Goal: Task Accomplishment & Management: Complete application form

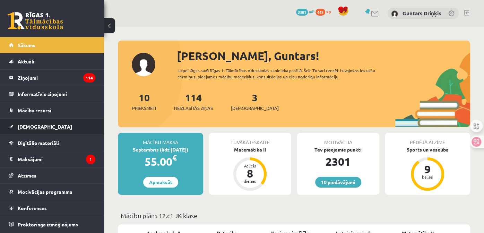
click at [71, 130] on link "[DEMOGRAPHIC_DATA]" at bounding box center [52, 126] width 86 height 16
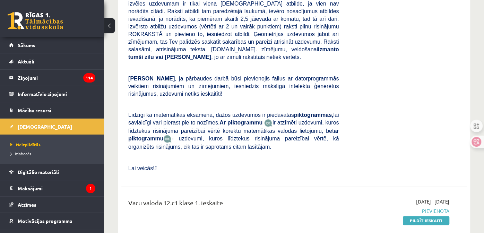
scroll to position [416, 0]
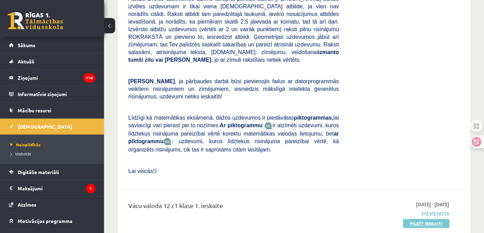
click at [422, 219] on link "Pildīt ieskaiti" at bounding box center [426, 223] width 46 height 9
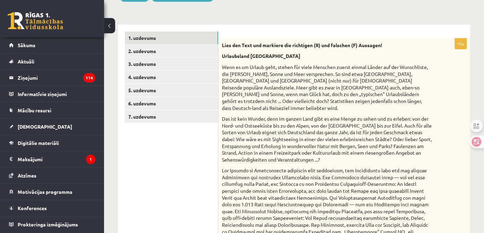
scroll to position [69, 0]
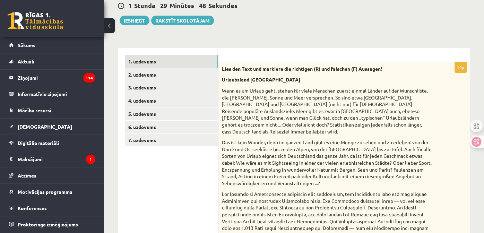
drag, startPoint x: 250, startPoint y: 175, endPoint x: 221, endPoint y: 73, distance: 105.7
click at [221, 73] on div "Lies den Text und markiere die richtigen (R) und falschen (F) Aussagen! Urlaubs…" at bounding box center [343, 213] width 251 height 303
copy div "Urlaubsland Deutschland Wenn es um Urlaub geht, stehen für viele Menschen zuers…"
click at [254, 125] on p "Wenn es um Urlaub geht, stehen für viele Menschen zuerst einmal Länder auf der …" at bounding box center [327, 110] width 210 height 47
click at [256, 157] on p "Das ist kein Wunder, denn im ganzen Land gibt es eine Menge zu sehen und zu erl…" at bounding box center [327, 162] width 210 height 47
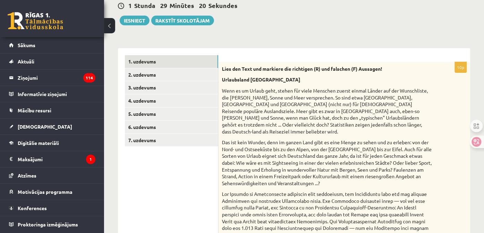
click at [257, 129] on div "Lies den Text und markiere die richtigen (R) und falschen (F) Aussagen! Urlaubs…" at bounding box center [343, 213] width 251 height 303
click at [256, 82] on strong "Urlaubsland Deutschland" at bounding box center [261, 79] width 78 height 6
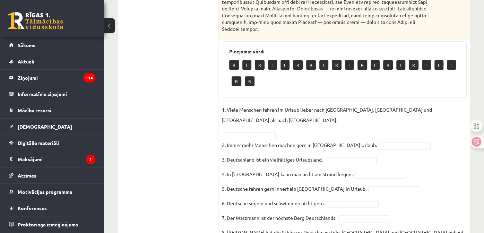
scroll to position [381, 0]
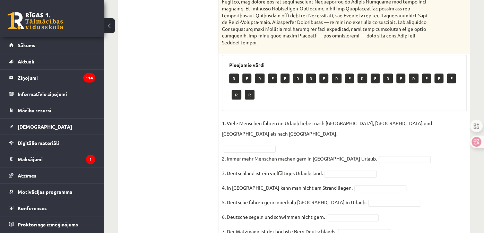
click at [230, 118] on p "1. Viele Menschen fahren im Urlaub lieber nach Spanien, Italien und Frankreich …" at bounding box center [344, 128] width 245 height 21
drag, startPoint x: 230, startPoint y: 116, endPoint x: 211, endPoint y: 124, distance: 21.2
click at [211, 124] on ul "1. uzdevums 2. uzdevums 3. uzdevums 4. uzdevums 5. uzdevums 6. uzdevums 7. uzde…" at bounding box center [172, 25] width 94 height 565
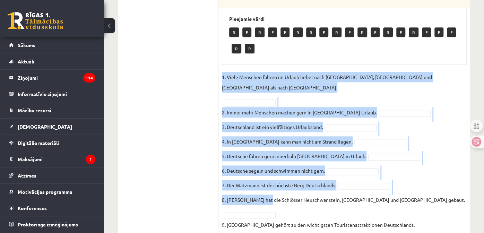
scroll to position [439, 0]
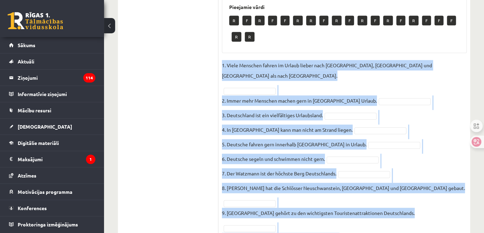
drag, startPoint x: 222, startPoint y: 116, endPoint x: 334, endPoint y: 201, distance: 140.4
click at [334, 201] on fieldset "1. Viele Menschen fahren im Urlaub lieber nach Spanien, Italien und Frankreich …" at bounding box center [344, 153] width 245 height 187
copy fieldset "1. Viele Menschen fahren im Urlaub lieber nach Spanien, Italien und Frankreich …"
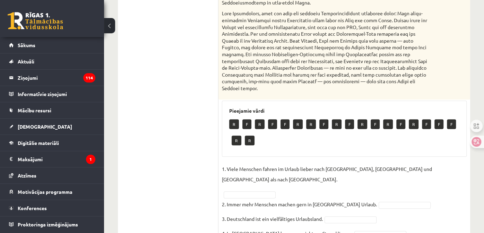
click at [164, 95] on ul "1. uzdevums 2. uzdevums 3. uzdevums 4. uzdevums 5. uzdevums 6. uzdevums 7. uzde…" at bounding box center [172, 71] width 94 height 565
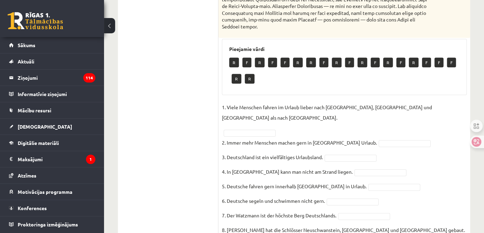
scroll to position [370, 0]
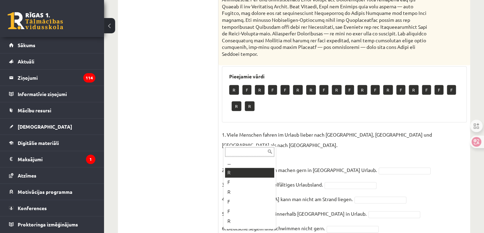
drag, startPoint x: 253, startPoint y: 173, endPoint x: 270, endPoint y: 176, distance: 16.9
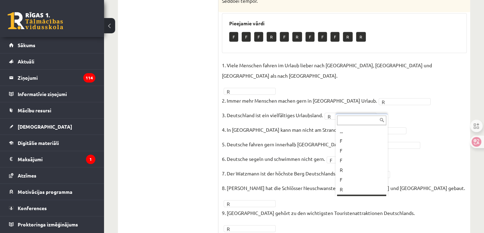
scroll to position [8, 0]
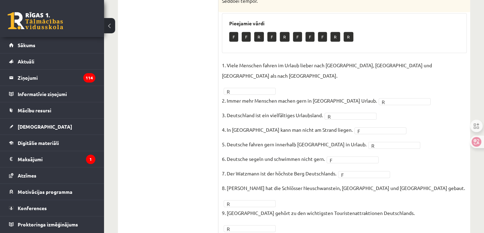
click at [286, 153] on p "6. Deutsche segeln und schwimmen nicht gern." at bounding box center [273, 158] width 103 height 10
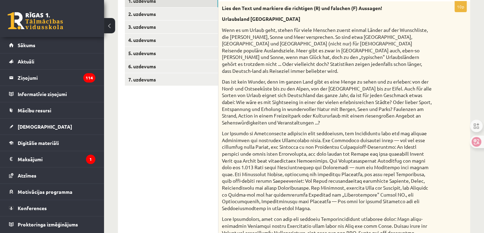
scroll to position [42, 0]
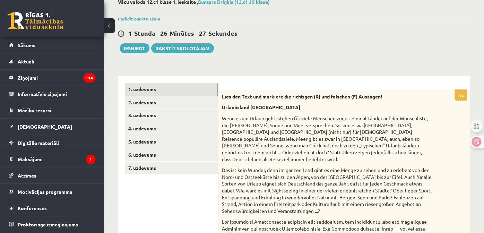
click at [258, 45] on div "1 Stunda 26 Minūtes 27 Sekundes Ieskaite saglabāta! Iesniegt Rakstīt skolotājam" at bounding box center [294, 37] width 352 height 31
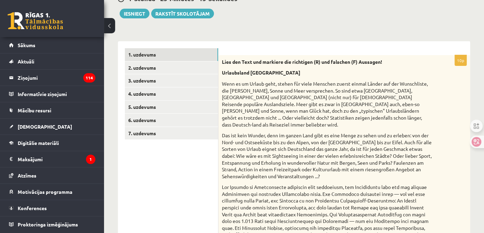
scroll to position [7, 0]
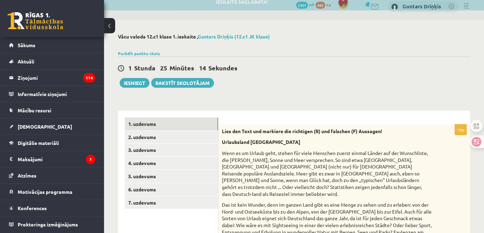
click at [253, 82] on div "1 Stunda 25 Minūtes 14 Sekundes Ieskaite saglabāta! Iesniegt Rakstīt skolotājam" at bounding box center [294, 71] width 352 height 31
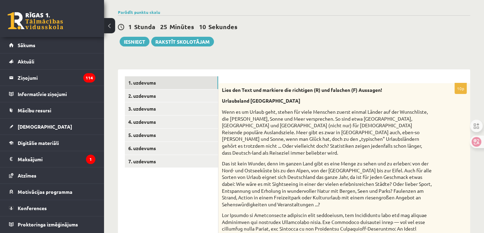
scroll to position [34, 0]
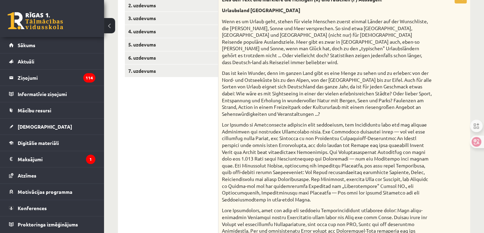
scroll to position [0, 0]
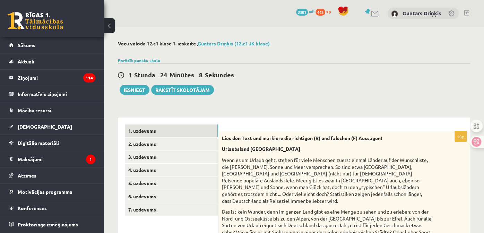
click at [291, 85] on div "1 Stunda 24 Minūtes 8 Sekundes Ieskaite saglabāta! Iesniegt Rakstīt skolotājam" at bounding box center [294, 78] width 352 height 31
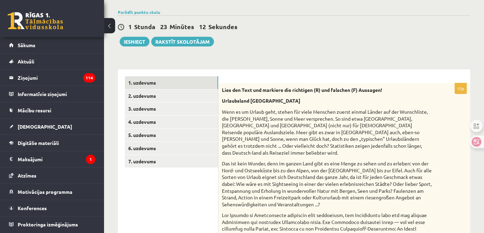
scroll to position [34, 0]
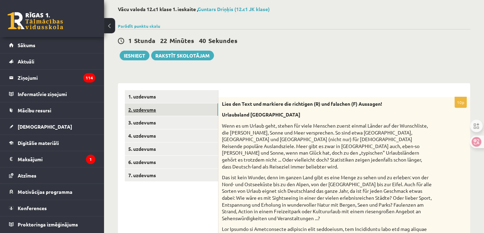
click at [153, 110] on link "2. uzdevums" at bounding box center [171, 109] width 93 height 13
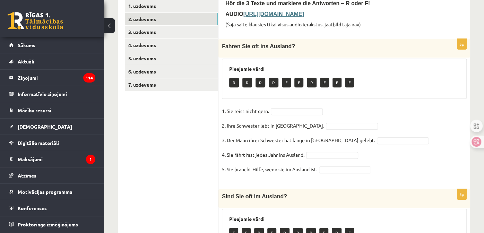
scroll to position [139, 0]
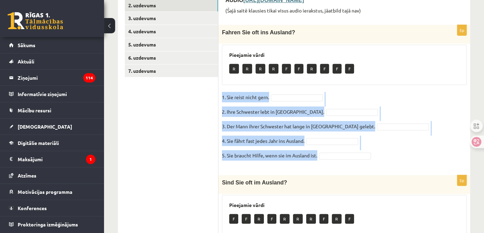
drag, startPoint x: 220, startPoint y: 95, endPoint x: 320, endPoint y: 158, distance: 118.9
click at [320, 158] on div "5p Fahren Sie oft ins Ausland? Pieejamie vārdi R R R R F F R F F F 1. Sie reist…" at bounding box center [343, 96] width 251 height 143
copy fieldset "1. Sie reist nicht gern. 2. Ihre Schwester lebt in Polen. 3. Der Mann ihrer Sch…"
click at [245, 115] on p "2. Ihre Schwester lebt in Polen." at bounding box center [273, 111] width 102 height 10
click at [245, 143] on p "4. Sie fährt fast jedes Jahr ins Ausland." at bounding box center [263, 140] width 82 height 10
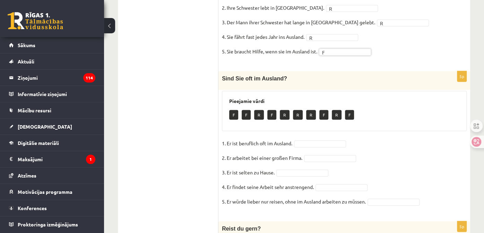
click at [217, 116] on ul "1. uzdevums 2. uzdevums 3. uzdevums 4. uzdevums 5. uzdevums 6. uzdevums 7. uzde…" at bounding box center [172, 123] width 94 height 482
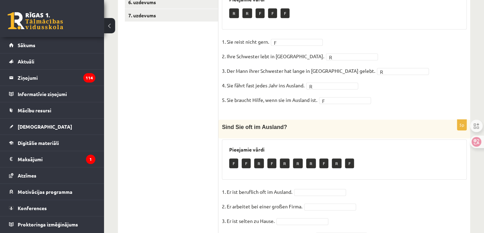
scroll to position [207, 0]
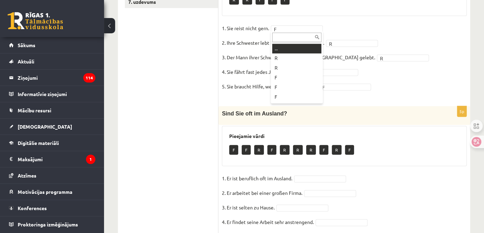
drag, startPoint x: 287, startPoint y: 46, endPoint x: 294, endPoint y: 46, distance: 7.6
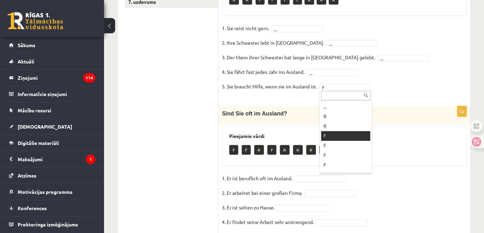
drag, startPoint x: 339, startPoint y: 87, endPoint x: 334, endPoint y: 88, distance: 5.4
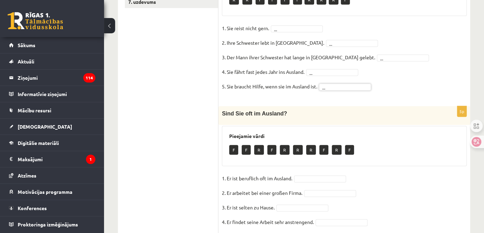
click at [275, 96] on div "5p Fahren Sie oft ins Ausland? Pieejamie vārdi R R F F F F R R R F 1. Sie reist…" at bounding box center [343, 27] width 251 height 143
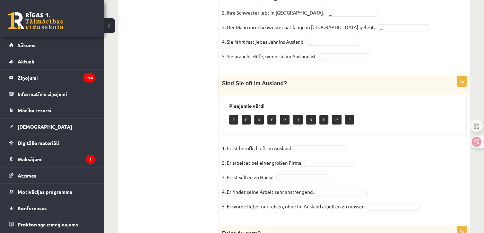
scroll to position [277, 0]
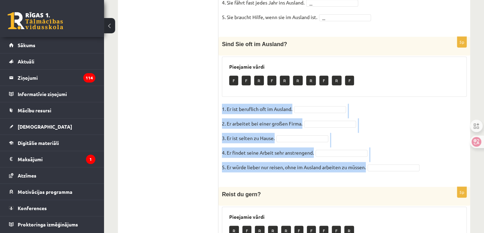
drag, startPoint x: 222, startPoint y: 106, endPoint x: 370, endPoint y: 170, distance: 161.2
click at [370, 170] on fieldset "1. Er ist beruflich oft im Ausland. 2. Er arbeitet bei einer großen Firma. 3. E…" at bounding box center [344, 140] width 245 height 73
copy fieldset "1. Er ist beruflich oft im Ausland. 2. Er arbeitet bei einer großen Firma. 3. E…"
click at [315, 104] on fieldset "1. Er ist beruflich oft im Ausland. 2. Er arbeitet bei einer großen Firma. 3. E…" at bounding box center [344, 140] width 245 height 73
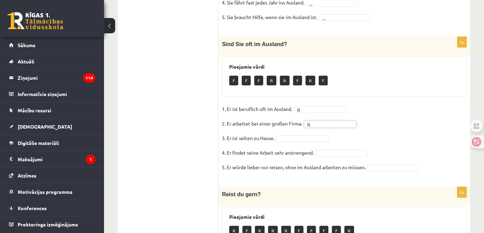
drag, startPoint x: 297, startPoint y: 138, endPoint x: 299, endPoint y: 145, distance: 8.2
click at [383, 129] on fieldset "1. Er ist beruflich oft im Ausland. R * 2. Er arbeitet bei einer großen Firma. …" at bounding box center [344, 140] width 245 height 73
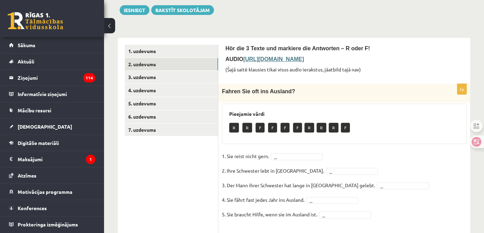
scroll to position [139, 0]
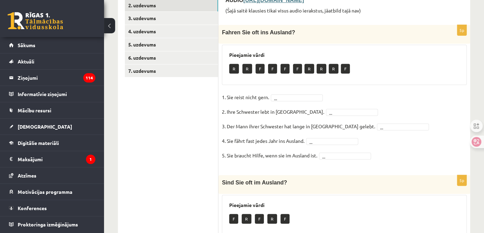
drag, startPoint x: 218, startPoint y: 96, endPoint x: 247, endPoint y: 105, distance: 30.3
click at [260, 113] on div "5p Fahren Sie oft ins Ausland? Pieejamie vārdi R R F F F F R R R F 1. Sie reist…" at bounding box center [343, 96] width 251 height 143
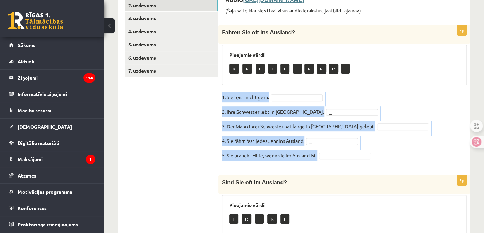
drag, startPoint x: 222, startPoint y: 96, endPoint x: 317, endPoint y: 156, distance: 112.3
click at [317, 156] on fieldset "1. Sie reist nicht gern. ... 2. Ihre Schwester lebt in Polen. ... 3. Der Mann i…" at bounding box center [344, 128] width 245 height 73
copy fieldset "1. Sie reist nicht gern. ... 2. Ihre Schwester lebt in Polen. ... 3. Der Mann i…"
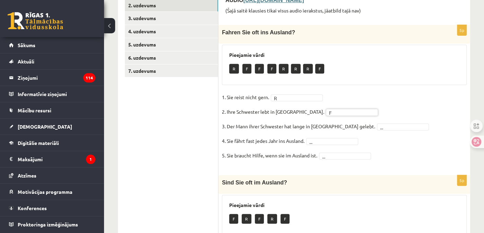
click at [382, 130] on fieldset "1. Sie reist nicht gern. R * 2. Ihre Schwester lebt in Polen. F * 3. Der Mann i…" at bounding box center [344, 128] width 245 height 73
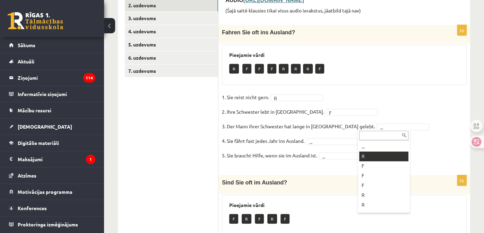
drag, startPoint x: 366, startPoint y: 151, endPoint x: 348, endPoint y: 136, distance: 23.1
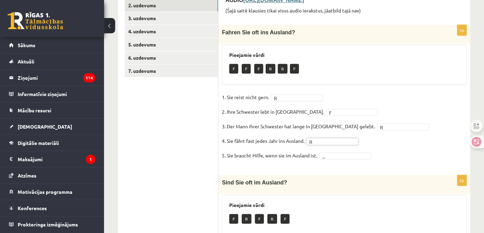
drag, startPoint x: 323, startPoint y: 157, endPoint x: 330, endPoint y: 166, distance: 11.6
click at [299, 155] on p "5. Sie braucht Hilfe, wenn sie im Ausland ist." at bounding box center [269, 155] width 95 height 10
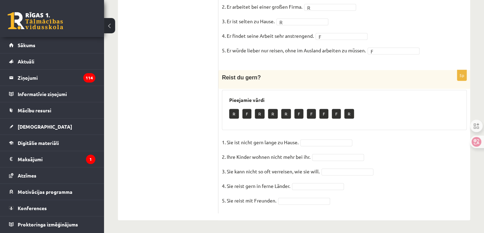
scroll to position [394, 0]
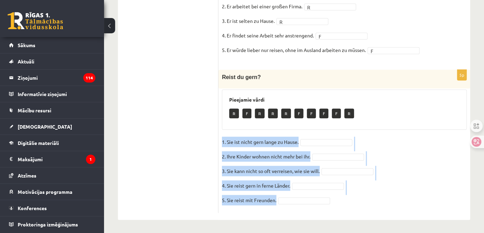
drag, startPoint x: 220, startPoint y: 140, endPoint x: 275, endPoint y: 206, distance: 86.0
click at [275, 206] on div "5p Reist du gern? Pieejamie vārdi R F R R R F F F F R 1. Sie ist nicht gern lan…" at bounding box center [343, 141] width 251 height 143
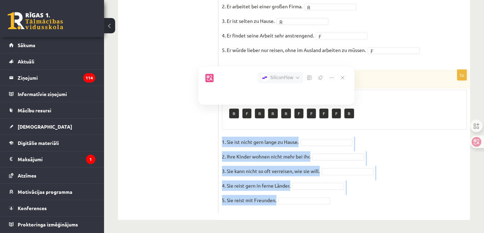
copy fieldset "1. Sie ist nicht gern lange zu Hause. 2. Ihre Kinder wohnen nicht mehr bei ihr.…"
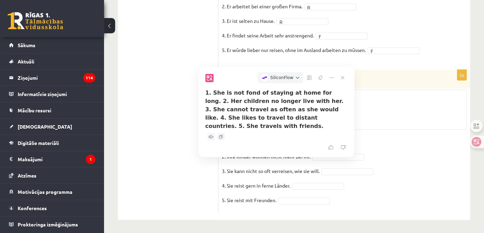
click at [434, 127] on div "Pieejamie vārdi R F R R R F F F F R" at bounding box center [344, 109] width 245 height 40
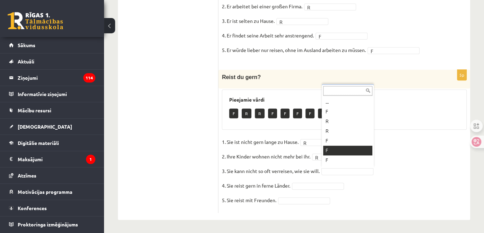
scroll to position [8, 0]
click at [331, 179] on fieldset "1. Sie ist nicht gern lange zu Hause. R * 2. Ihre Kinder wohnen nicht mehr bei …" at bounding box center [344, 172] width 245 height 73
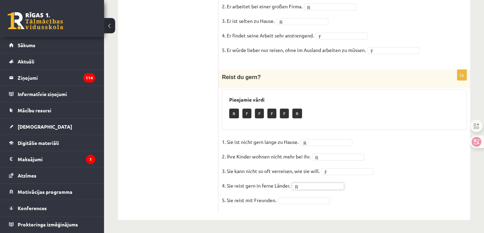
click at [312, 195] on fieldset "1. Sie ist nicht gern lange zu Hause. R * 2. Ihre Kinder wohnen nicht mehr bei …" at bounding box center [344, 172] width 245 height 73
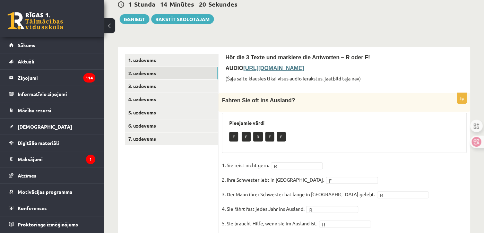
scroll to position [82, 0]
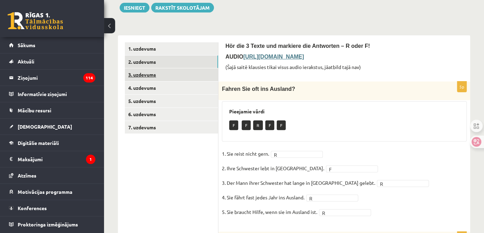
click at [161, 73] on link "3. uzdevums" at bounding box center [171, 74] width 93 height 13
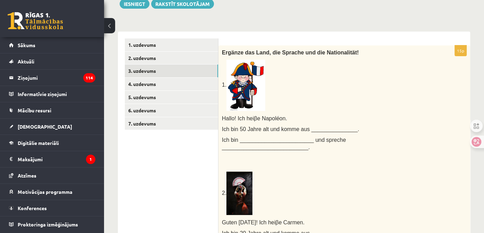
scroll to position [80, 0]
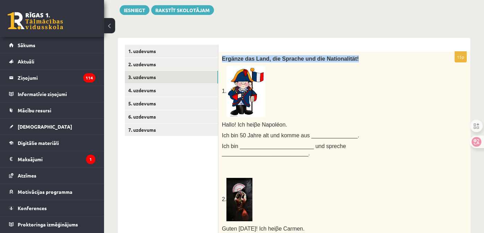
drag, startPoint x: 220, startPoint y: 59, endPoint x: 365, endPoint y: 57, distance: 144.5
drag, startPoint x: 365, startPoint y: 57, endPoint x: 353, endPoint y: 68, distance: 15.4
click at [339, 62] on div at bounding box center [339, 62] width 0 height 0
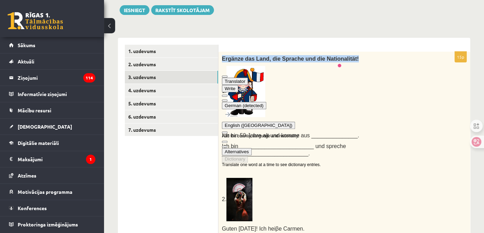
click at [354, 60] on p "Ergänze das Land, die Sprache und die Nationalität!" at bounding box center [327, 58] width 210 height 7
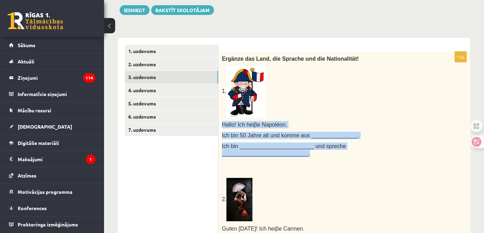
drag, startPoint x: 425, startPoint y: 148, endPoint x: 221, endPoint y: 123, distance: 205.3
copy div "Hallo! Ich hei β e Napoléon. Ich bin 50 Jahre alt und komme aus _______________…"
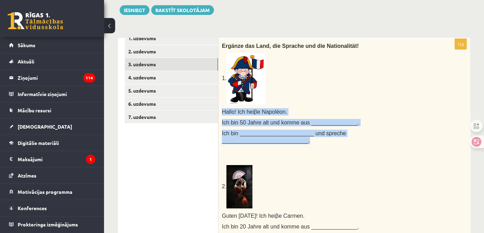
scroll to position [28, 0]
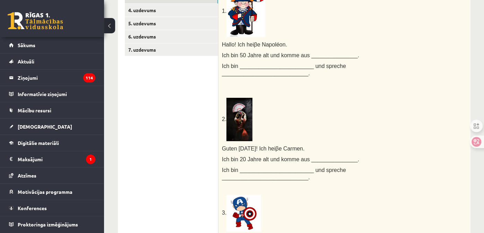
click at [299, 140] on div "Ergänze das Land, die Sprache und die Nationalität! 1. Hallo! Ich hei β e Napol…" at bounding box center [343, 214] width 251 height 484
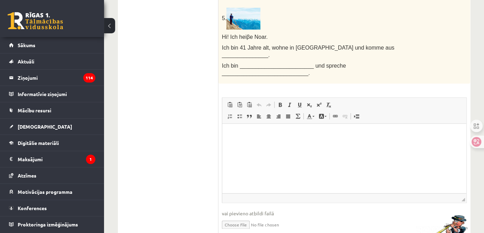
scroll to position [530, 0]
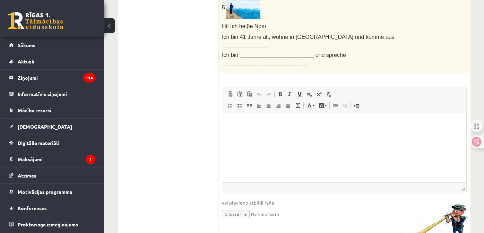
click at [280, 134] on html at bounding box center [344, 123] width 244 height 21
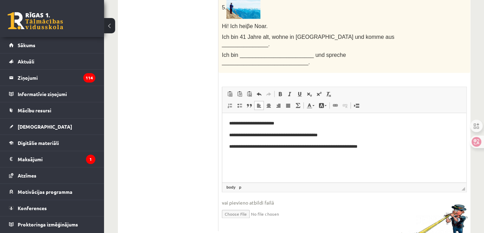
click at [320, 138] on p "**********" at bounding box center [341, 134] width 225 height 7
click at [320, 137] on p "**********" at bounding box center [341, 134] width 225 height 7
click at [282, 149] on p "**********" at bounding box center [341, 146] width 225 height 7
click at [329, 153] on html "**********" at bounding box center [344, 135] width 244 height 44
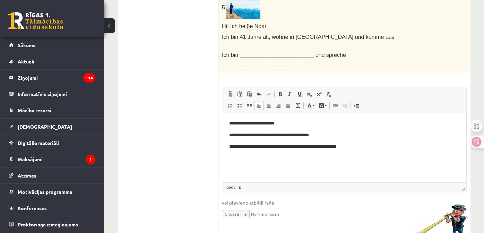
click at [329, 150] on html "**********" at bounding box center [344, 135] width 244 height 44
click at [312, 147] on p "**********" at bounding box center [341, 146] width 225 height 7
click at [329, 145] on p "**********" at bounding box center [341, 146] width 225 height 7
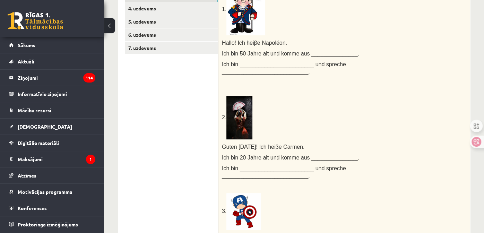
scroll to position [28, 0]
drag, startPoint x: 345, startPoint y: 147, endPoint x: 286, endPoint y: 144, distance: 59.3
click at [286, 165] on p "Ich bin ________________________ und spreche ____________________________." at bounding box center [327, 172] width 210 height 14
drag, startPoint x: 286, startPoint y: 144, endPoint x: 337, endPoint y: 176, distance: 59.7
click at [337, 193] on p "3." at bounding box center [327, 211] width 210 height 37
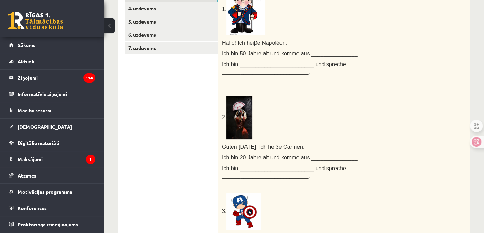
drag, startPoint x: 302, startPoint y: 154, endPoint x: 223, endPoint y: 118, distance: 86.8
click at [223, 118] on div "Ergänze das Land, die Sprache und die Nationalität! 1. Hallo! Ich hei β e Napol…" at bounding box center [343, 212] width 251 height 484
copy div "Guten Morgen! Ich hei β e Carmen. Ich bin 20 Jahre alt und komme aus __________…"
click at [340, 165] on p "Ich bin ________________________ und spreche ____________________________." at bounding box center [327, 172] width 210 height 14
click at [242, 96] on img at bounding box center [239, 117] width 26 height 43
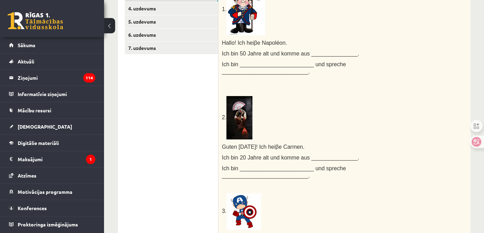
click at [292, 144] on span "e Carmen." at bounding box center [292, 147] width 26 height 6
drag, startPoint x: 292, startPoint y: 124, endPoint x: 323, endPoint y: 128, distance: 31.8
click at [323, 128] on div "Ergänze das Land, die Sprache und die Nationalität! 1. Hallo! Ich hei β e Napol…" at bounding box center [343, 212] width 251 height 484
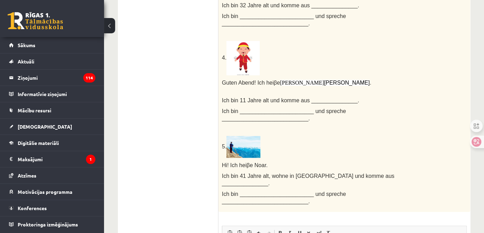
scroll to position [530, 0]
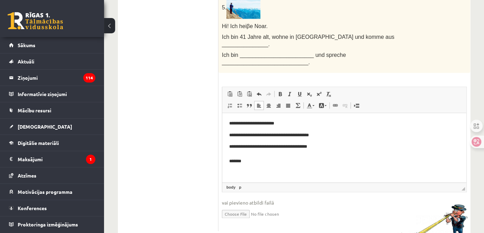
click at [267, 166] on html "**********" at bounding box center [344, 142] width 244 height 59
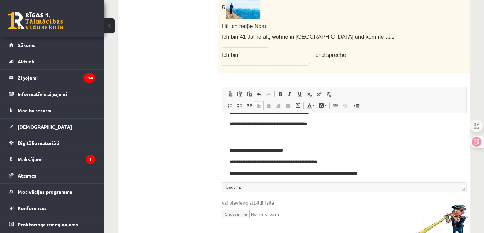
scroll to position [25, 0]
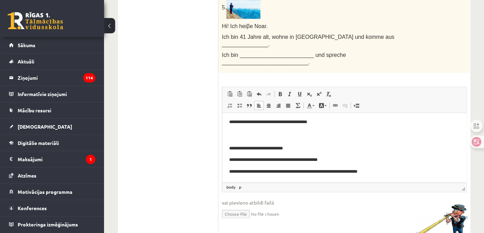
click at [329, 158] on p "**********" at bounding box center [339, 159] width 220 height 7
click at [328, 158] on p "**********" at bounding box center [339, 159] width 220 height 7
click at [283, 174] on p "**********" at bounding box center [339, 171] width 220 height 7
click at [344, 173] on p "**********" at bounding box center [339, 171] width 220 height 7
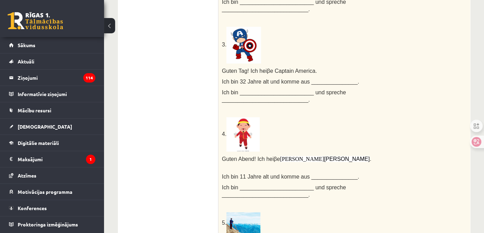
scroll to position [322, 0]
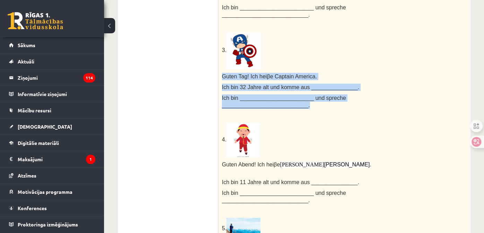
drag, startPoint x: 231, startPoint y: 73, endPoint x: 413, endPoint y: 91, distance: 182.8
click at [413, 91] on div "Ergänze das Land, die Sprache und die Nationalität! 1. Hallo! Ich hei β e Napol…" at bounding box center [343, 51] width 251 height 484
copy div "Guten Tag! Ich hei β e Captain America. Ich bin 32 Jahre alt und komme aus ____…"
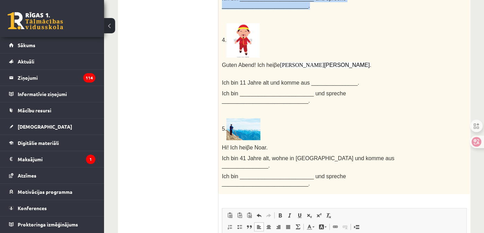
scroll to position [495, 0]
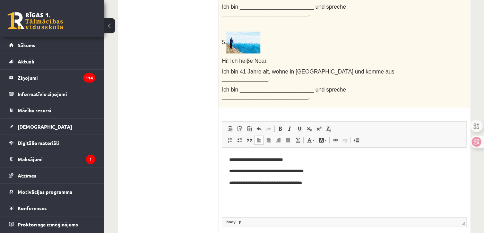
click at [283, 185] on p "**********" at bounding box center [339, 182] width 220 height 7
click at [282, 198] on body "**********" at bounding box center [344, 157] width 230 height 103
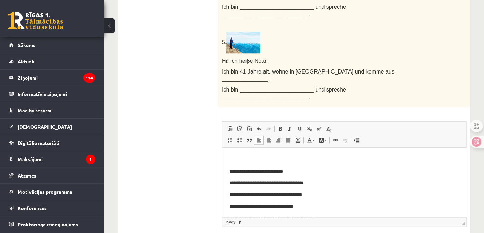
scroll to position [52, 0]
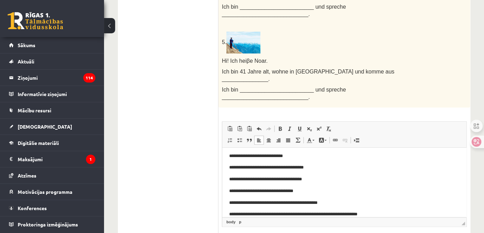
click at [344, 179] on p "**********" at bounding box center [339, 178] width 220 height 7
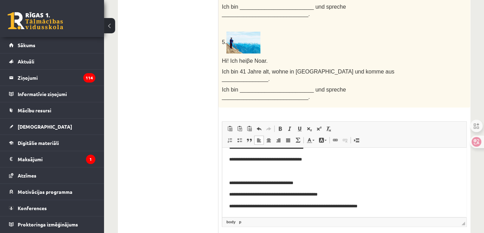
scroll to position [530, 0]
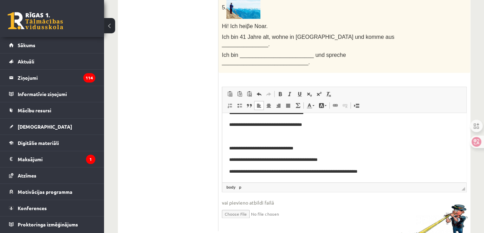
drag, startPoint x: 338, startPoint y: 161, endPoint x: 342, endPoint y: 161, distance: 4.2
click at [338, 161] on p "**********" at bounding box center [339, 159] width 220 height 7
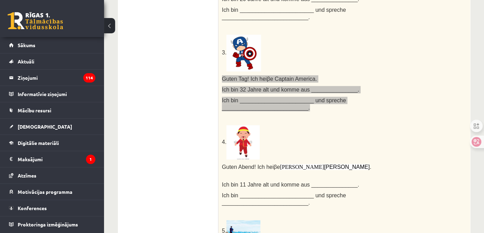
scroll to position [288, 0]
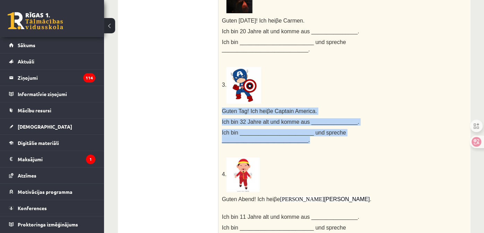
click at [311, 98] on div "Ergänze das Land, die Sprache und die Nationalität! 1. Hallo! Ich hei β e Napol…" at bounding box center [343, 86] width 251 height 484
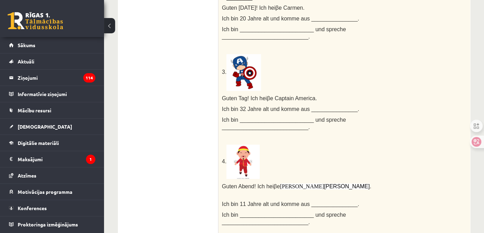
scroll to position [28, 0]
drag, startPoint x: 308, startPoint y: 160, endPoint x: 259, endPoint y: 156, distance: 48.7
click at [259, 156] on div "Ergänze das Land, die Sprache und die Nationalität! 1. Hallo! Ich hei β e Napol…" at bounding box center [343, 73] width 251 height 484
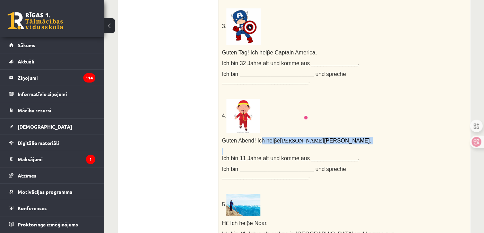
scroll to position [346, 0]
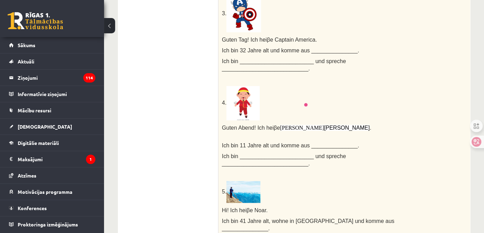
click at [342, 181] on p "5." at bounding box center [327, 192] width 210 height 22
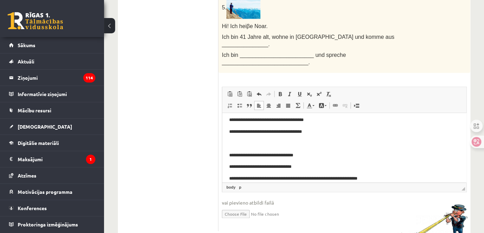
scroll to position [71, 0]
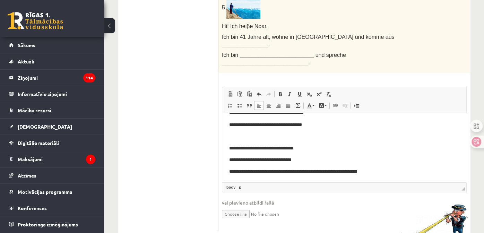
click at [316, 163] on p "**********" at bounding box center [339, 159] width 220 height 7
click at [304, 171] on p "**********" at bounding box center [339, 171] width 220 height 7
click at [367, 171] on p "**********" at bounding box center [339, 171] width 220 height 7
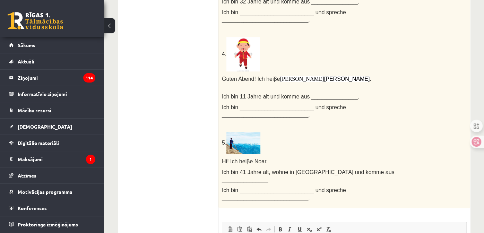
scroll to position [407, 0]
drag, startPoint x: 221, startPoint y: 65, endPoint x: 440, endPoint y: 94, distance: 220.1
copy div "Guten Abend! Ich hei β e 琳敏 Lin Hai . Ich bin 11 Jahre alt und komme aus ______…"
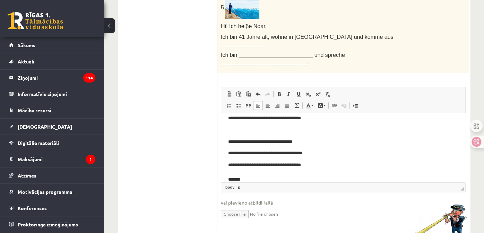
scroll to position [86, 0]
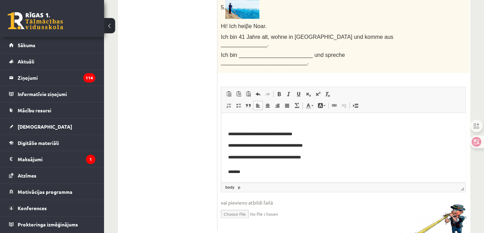
click at [313, 175] on p "**********" at bounding box center [338, 163] width 220 height 21
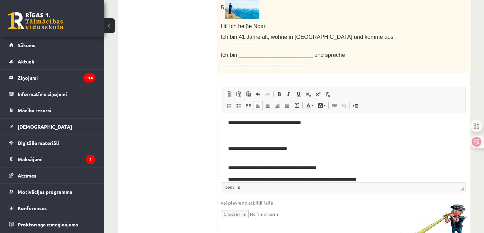
click at [313, 157] on p "**********" at bounding box center [338, 164] width 220 height 15
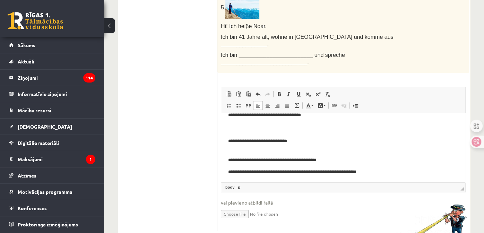
scroll to position [116, 0]
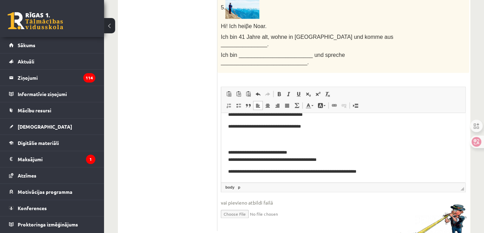
click at [357, 161] on p "**********" at bounding box center [338, 156] width 220 height 15
click at [303, 168] on p "**********" at bounding box center [338, 171] width 220 height 7
click at [362, 171] on p "**********" at bounding box center [338, 171] width 220 height 7
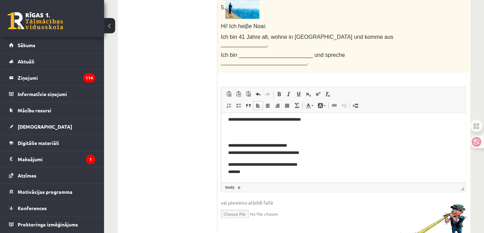
scroll to position [128, 0]
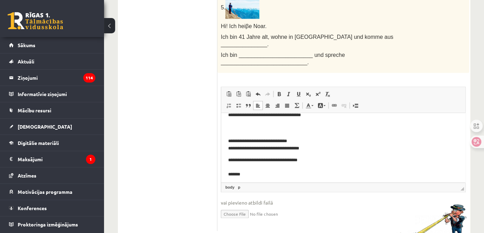
click at [321, 148] on p "**********" at bounding box center [338, 144] width 220 height 15
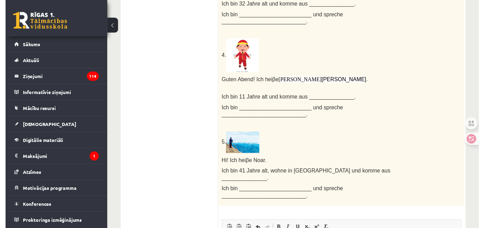
scroll to position [401, 0]
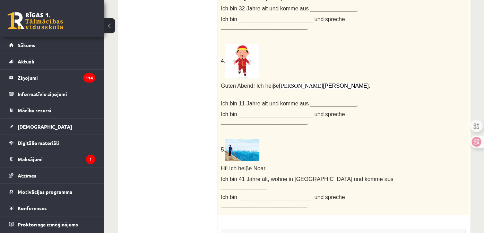
click at [283, 165] on p "Hi! Ich hei β e Noar." at bounding box center [326, 168] width 210 height 7
click at [221, 165] on span "Hi! Ich hei" at bounding box center [233, 168] width 25 height 6
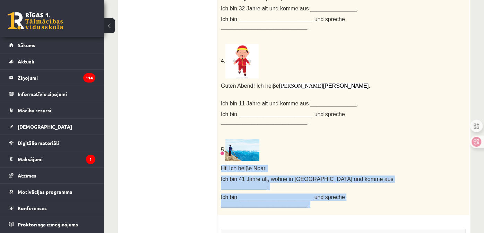
drag, startPoint x: 216, startPoint y: 146, endPoint x: 443, endPoint y: 169, distance: 227.7
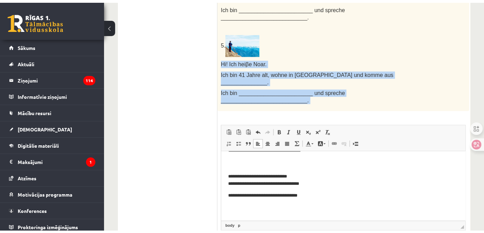
scroll to position [497, 0]
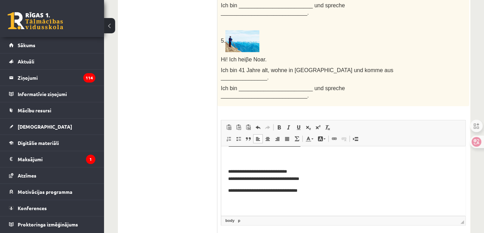
click at [343, 202] on p "**********" at bounding box center [338, 197] width 220 height 21
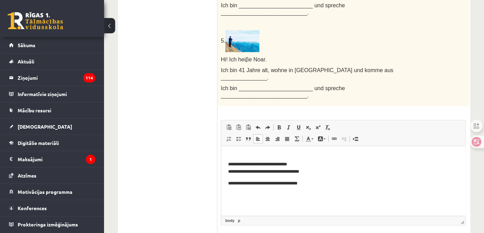
scroll to position [23, 6]
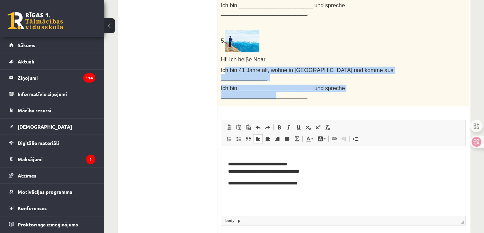
drag, startPoint x: 377, startPoint y: 48, endPoint x: 220, endPoint y: 35, distance: 157.5
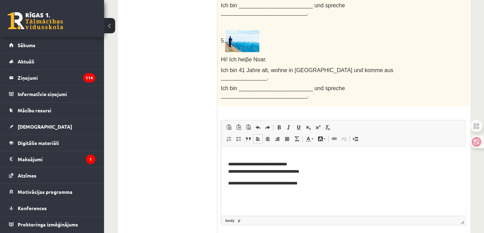
drag, startPoint x: 220, startPoint y: 35, endPoint x: 204, endPoint y: 35, distance: 15.9
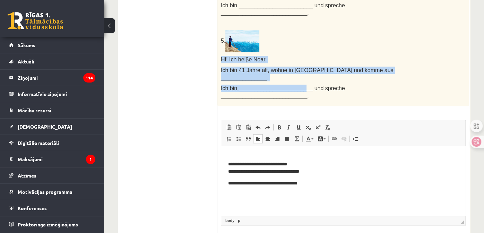
drag, startPoint x: 215, startPoint y: 27, endPoint x: 292, endPoint y: 46, distance: 79.4
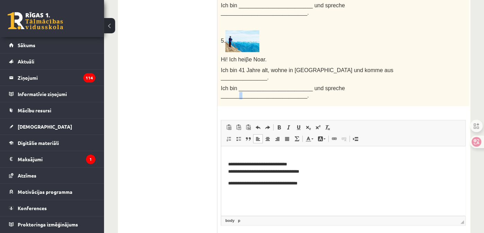
drag, startPoint x: 292, startPoint y: 46, endPoint x: 346, endPoint y: 56, distance: 55.0
drag, startPoint x: 346, startPoint y: 56, endPoint x: 339, endPoint y: 58, distance: 7.7
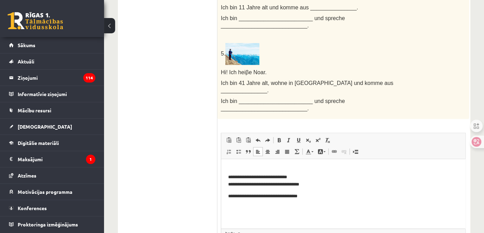
scroll to position [0, 6]
click at [221, 69] on span "Hi! Ich hei" at bounding box center [233, 72] width 25 height 6
drag, startPoint x: 220, startPoint y: 50, endPoint x: 252, endPoint y: 50, distance: 32.2
click at [252, 70] on span "Hi! Ich hei β e Noar." at bounding box center [244, 73] width 46 height 6
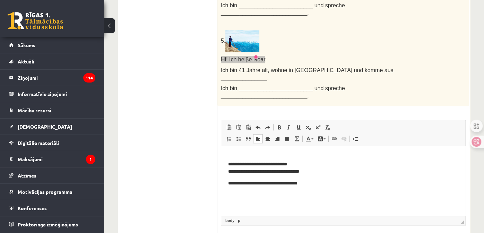
click at [292, 203] on p "**********" at bounding box center [338, 193] width 220 height 29
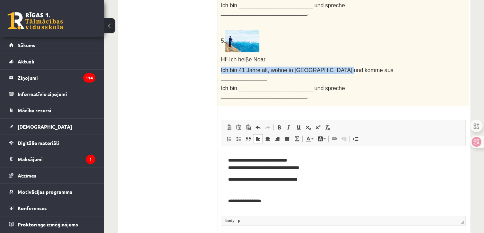
drag, startPoint x: 215, startPoint y: 30, endPoint x: 331, endPoint y: 34, distance: 115.8
click at [331, 67] on span "Ich bin 41 Jahre alt, wohne in Wien und komme aus _______________." at bounding box center [307, 73] width 172 height 13
click at [293, 209] on body "**********" at bounding box center [343, 113] width 230 height 205
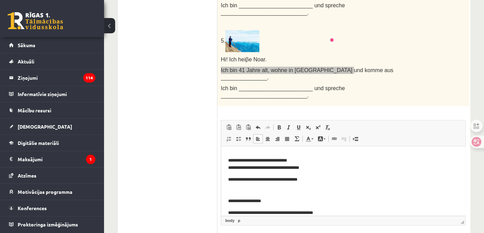
scroll to position [153, 0]
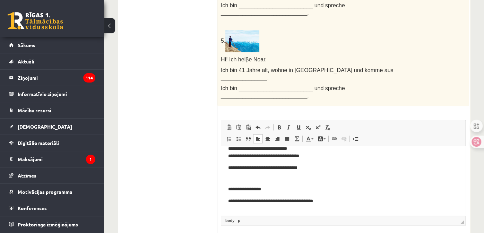
click at [221, 85] on span "Ich bin ________________________ und spreche ____________________________." at bounding box center [283, 91] width 124 height 13
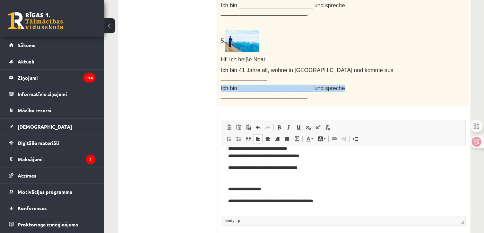
drag, startPoint x: 218, startPoint y: 46, endPoint x: 323, endPoint y: 47, distance: 105.3
click at [323, 85] on p "Ich bin ________________________ und spreche ____________________________." at bounding box center [326, 92] width 210 height 14
click at [296, 211] on p "Editor, wiswyg-editor-user-answer-47433851189220" at bounding box center [343, 212] width 230 height 7
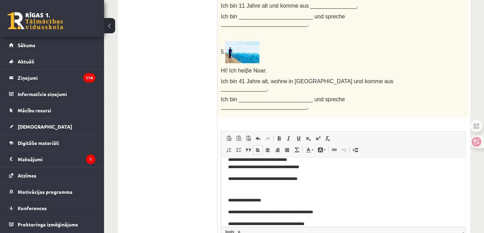
scroll to position [0, 6]
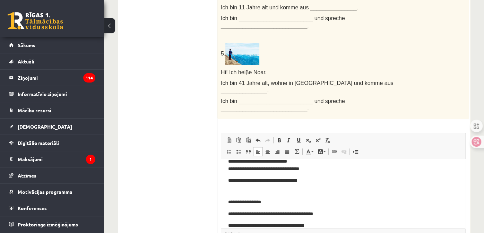
click at [287, 80] on span "Ich bin 41 Jahre alt, wohne in Wien und komme aus _______________." at bounding box center [307, 86] width 172 height 13
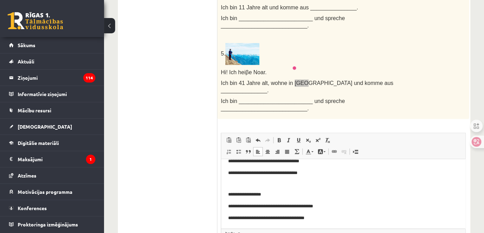
click at [340, 208] on p "**********" at bounding box center [338, 205] width 220 height 7
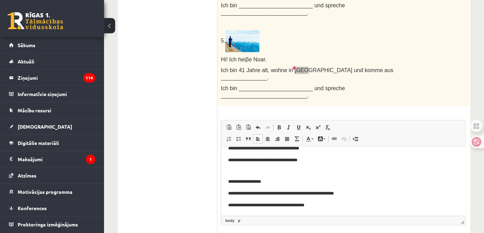
scroll to position [17, 6]
click at [302, 205] on p "**********" at bounding box center [338, 204] width 220 height 7
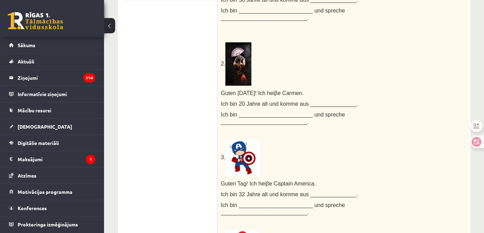
scroll to position [212, 0]
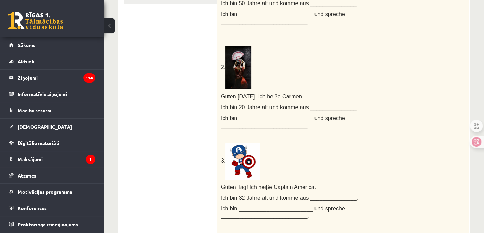
click at [245, 85] on div "Ergänze das Land, die Sprache und die Nationalität! 1. Hallo! Ich hei β e Napol…" at bounding box center [342, 162] width 251 height 484
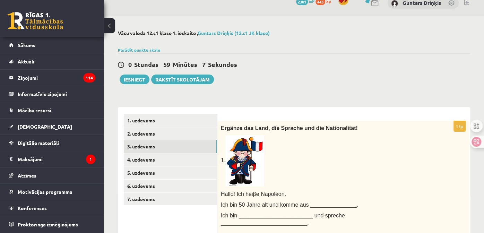
scroll to position [0, 0]
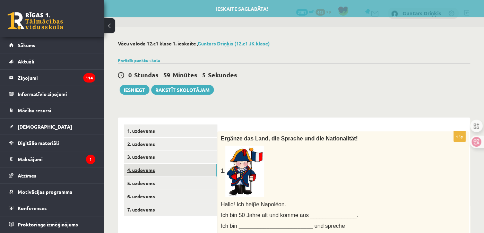
click at [162, 169] on link "4. uzdevums" at bounding box center [170, 170] width 93 height 13
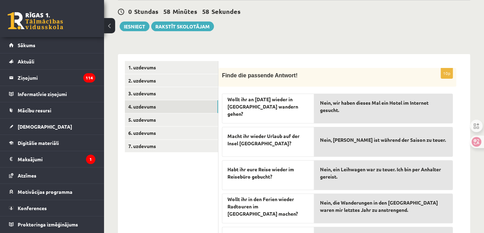
scroll to position [63, 0]
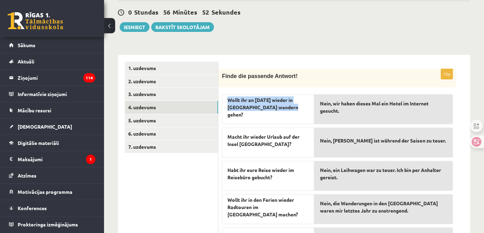
drag, startPoint x: 290, startPoint y: 110, endPoint x: 223, endPoint y: 102, distance: 66.9
click at [223, 102] on div "Wollt ihr an Ostern wieder in Österreich wandern gehen?" at bounding box center [268, 109] width 92 height 30
drag, startPoint x: 223, startPoint y: 102, endPoint x: 246, endPoint y: 97, distance: 23.4
click at [227, 90] on div at bounding box center [227, 90] width 0 height 0
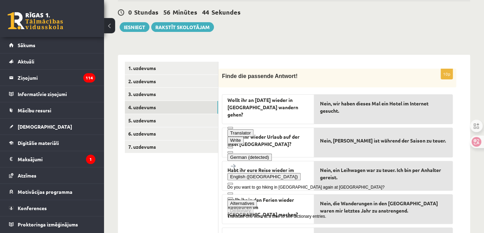
click at [309, 77] on p "Finde die passende Antwort!" at bounding box center [320, 76] width 196 height 8
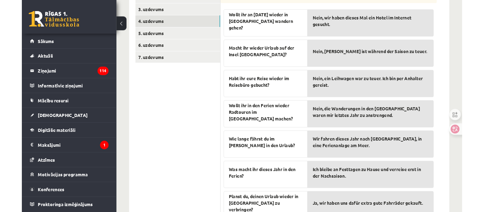
scroll to position [148, 0]
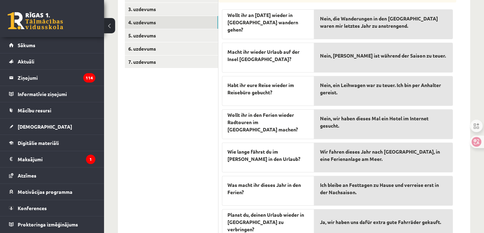
click at [310, 32] on div "Wollt ihr an Ostern wieder in Österreich wandern gehen?" at bounding box center [268, 24] width 92 height 30
drag, startPoint x: 262, startPoint y: 61, endPoint x: 227, endPoint y: 51, distance: 36.5
click at [227, 51] on span "Macht ihr wieder Urlaub auf der Insel Amrum?" at bounding box center [267, 55] width 81 height 15
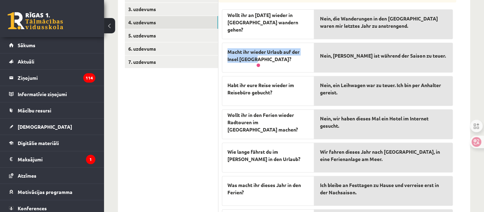
click at [227, 38] on div at bounding box center [227, 38] width 0 height 0
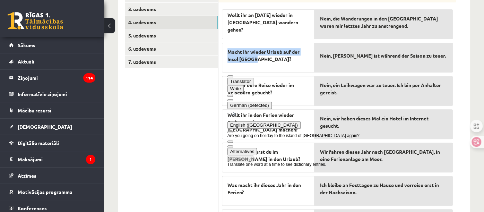
click at [309, 54] on div "Macht ihr wieder Urlaub auf der Insel Amrum?" at bounding box center [268, 58] width 92 height 30
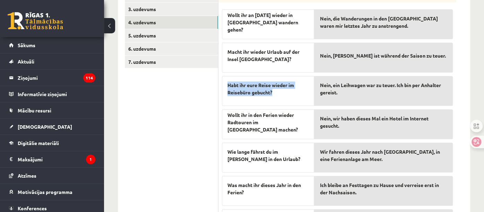
drag, startPoint x: 273, startPoint y: 92, endPoint x: 226, endPoint y: 85, distance: 47.3
click at [226, 85] on div "Habt ihr eure Reise wieder im Reisebüro gebucht?" at bounding box center [268, 91] width 92 height 30
drag, startPoint x: 226, startPoint y: 85, endPoint x: 248, endPoint y: 80, distance: 22.2
click at [227, 71] on div at bounding box center [227, 71] width 0 height 0
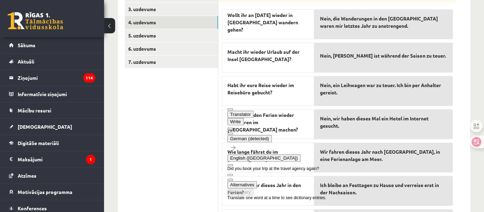
click at [265, 64] on div "Macht ihr wieder Urlaub auf der Insel Amrum?" at bounding box center [268, 58] width 92 height 30
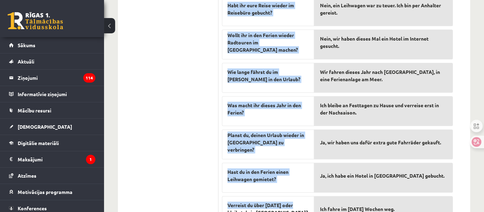
scroll to position [265, 0]
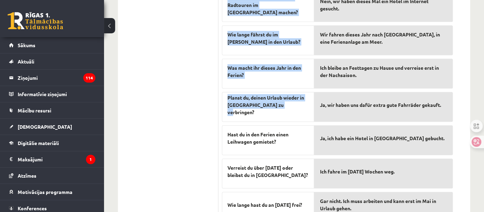
drag, startPoint x: 228, startPoint y: 11, endPoint x: 281, endPoint y: 118, distance: 120.4
click at [281, 118] on div "Wollt ihr an Ostern wieder in Österreich wandern gehen? Macht ihr wieder Urlaub…" at bounding box center [268, 55] width 92 height 333
click at [281, 118] on div "Planst du, deinen Urlaub wieder in Frankreich zu verbringen?" at bounding box center [268, 107] width 92 height 30
click at [274, 112] on div "Planst du, deinen Urlaub wieder in Frankreich zu verbringen?" at bounding box center [268, 107] width 92 height 30
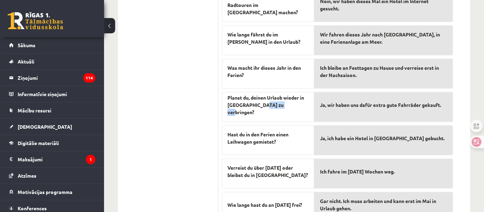
click at [274, 112] on div "Planst du, deinen Urlaub wieder in Frankreich zu verbringen?" at bounding box center [268, 107] width 92 height 30
drag, startPoint x: 274, startPoint y: 112, endPoint x: 255, endPoint y: 101, distance: 22.6
click at [255, 101] on span "Planst du, deinen Urlaub wieder in Frankreich zu verbringen?" at bounding box center [267, 105] width 81 height 22
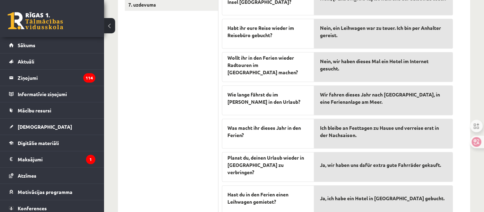
scroll to position [208, 0]
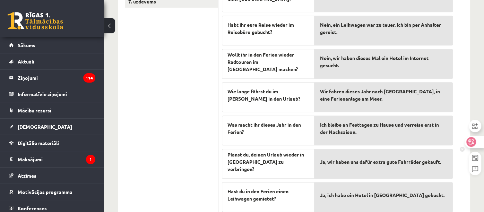
click at [475, 143] on icon at bounding box center [471, 142] width 10 height 10
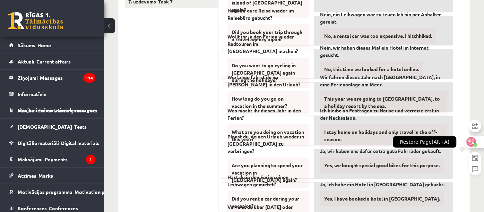
click at [477, 144] on div at bounding box center [473, 141] width 19 height 12
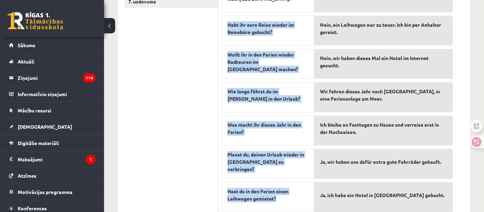
drag, startPoint x: 223, startPoint y: 22, endPoint x: 284, endPoint y: 195, distance: 183.6
click at [284, 195] on div "Wollt ihr an Ostern wieder in Österreich wandern gehen? Macht ihr wieder Urlaub…" at bounding box center [268, 112] width 92 height 333
drag, startPoint x: 284, startPoint y: 195, endPoint x: 292, endPoint y: 206, distance: 13.0
click at [276, 200] on div at bounding box center [276, 200] width 0 height 0
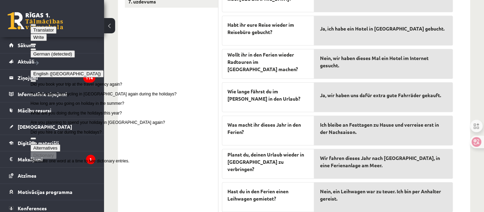
click at [287, 182] on div "Hast du in den Ferien einen Leihwagen gemietet?" at bounding box center [268, 197] width 92 height 30
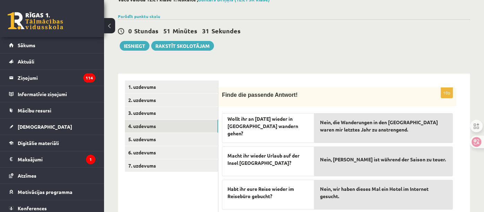
scroll to position [0, 0]
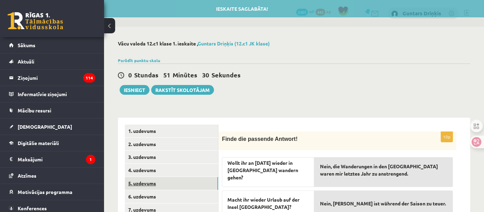
click at [166, 184] on link "5. uzdevums" at bounding box center [171, 183] width 93 height 13
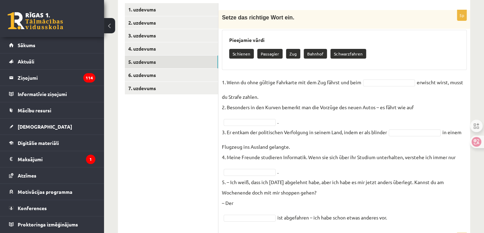
scroll to position [122, 0]
drag, startPoint x: 269, startPoint y: 96, endPoint x: 228, endPoint y: 78, distance: 45.0
click at [228, 78] on fieldset "1. Wenn du ohne gültige Fahrkarte mit dem Zug fährst und beim erwischt wirst, m…" at bounding box center [344, 148] width 245 height 145
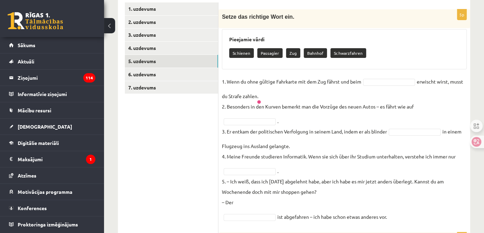
drag, startPoint x: 228, startPoint y: 78, endPoint x: 246, endPoint y: 77, distance: 18.0
click at [227, 68] on div at bounding box center [227, 68] width 0 height 0
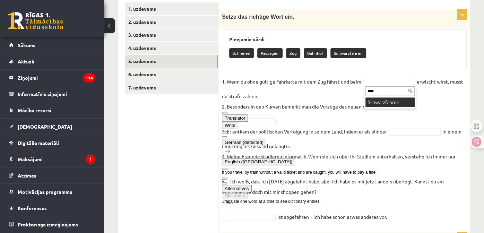
type input "****"
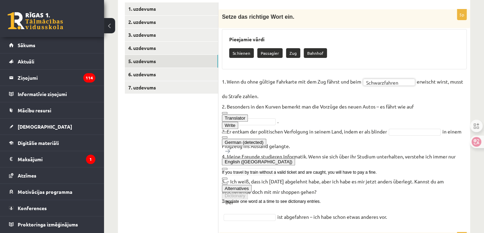
click at [227, 136] on button at bounding box center [225, 137] width 6 height 2
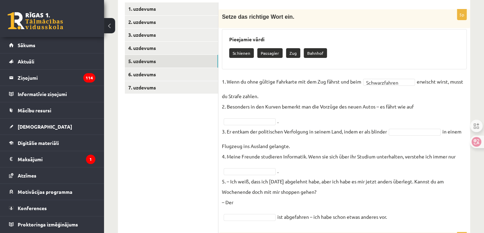
click at [227, 107] on p "2. Besonders in den Kurven bemerkt man die Vorzüge des neuen Autos – es fährt w…" at bounding box center [318, 106] width 192 height 10
drag, startPoint x: 227, startPoint y: 107, endPoint x: 265, endPoint y: 104, distance: 38.2
click at [265, 104] on p "2. Besonders in den Kurven bemerkt man die Vorzüge des neuen Autos – es fährt w…" at bounding box center [318, 106] width 192 height 10
drag, startPoint x: 265, startPoint y: 104, endPoint x: 245, endPoint y: 106, distance: 20.9
click at [245, 106] on p "2. Besonders in den Kurven bemerkt man die Vorzüge des neuen Autos – es fährt w…" at bounding box center [318, 106] width 192 height 10
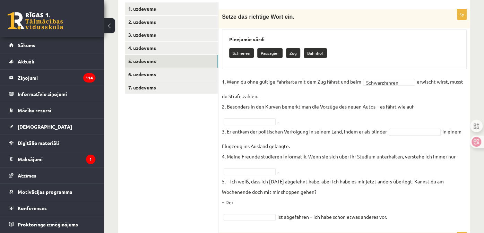
click at [238, 92] on fieldset "**********" at bounding box center [344, 148] width 245 height 145
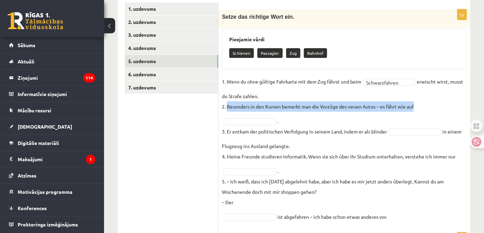
drag, startPoint x: 228, startPoint y: 107, endPoint x: 419, endPoint y: 107, distance: 191.2
click at [419, 107] on fieldset "**********" at bounding box center [344, 148] width 245 height 145
drag, startPoint x: 419, startPoint y: 107, endPoint x: 434, endPoint y: 116, distance: 16.8
click at [415, 109] on div at bounding box center [415, 109] width 0 height 0
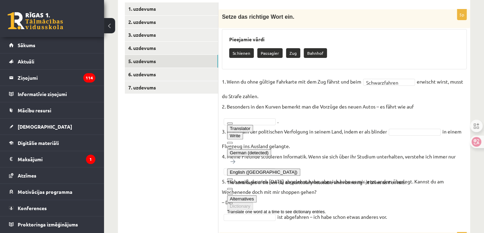
click at [434, 116] on fieldset "**********" at bounding box center [344, 148] width 245 height 145
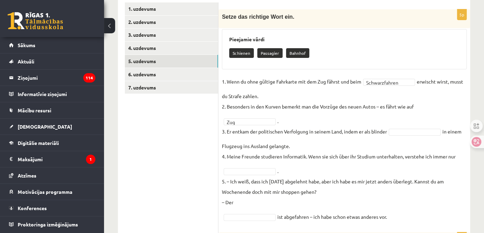
drag, startPoint x: 227, startPoint y: 131, endPoint x: 298, endPoint y: 148, distance: 72.7
click at [298, 148] on fieldset "**********" at bounding box center [344, 148] width 245 height 145
drag, startPoint x: 298, startPoint y: 148, endPoint x: 307, endPoint y: 153, distance: 10.1
click at [289, 148] on div at bounding box center [289, 148] width 0 height 0
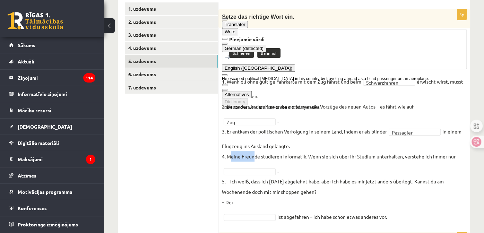
drag, startPoint x: 232, startPoint y: 155, endPoint x: 254, endPoint y: 156, distance: 21.5
click at [254, 156] on p "4. Meine Freunde studieren Informatik. Wenn sie sich über ihr Studium unterhalt…" at bounding box center [338, 156] width 233 height 10
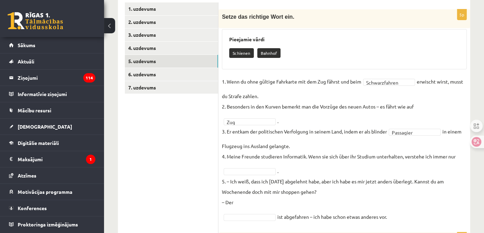
drag, startPoint x: 254, startPoint y: 156, endPoint x: 300, endPoint y: 158, distance: 46.8
click at [300, 158] on p "4. Meine Freunde studieren Informatik. Wenn sie sich über ihr Studium unterhalt…" at bounding box center [338, 156] width 233 height 10
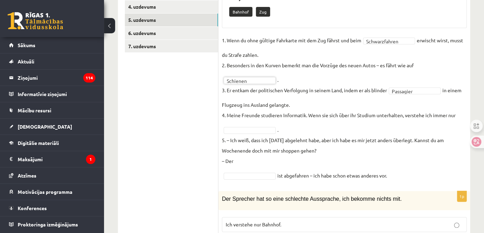
scroll to position [164, 0]
click at [227, 112] on p "4. Meine Freunde studieren Informatik. Wenn sie sich über ihr Studium unterhalt…" at bounding box center [338, 114] width 233 height 10
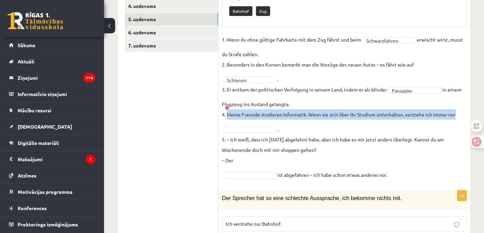
drag, startPoint x: 227, startPoint y: 112, endPoint x: 455, endPoint y: 110, distance: 227.9
click at [455, 110] on p "4. Meine Freunde studieren Informatik. Wenn sie sich über ihr Studium unterhalt…" at bounding box center [338, 114] width 233 height 10
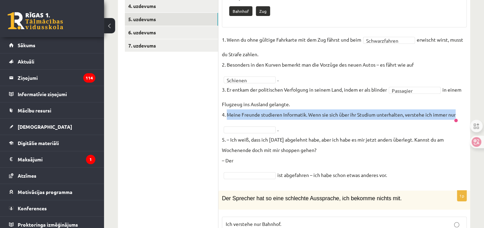
drag, startPoint x: 455, startPoint y: 110, endPoint x: 463, endPoint y: 122, distance: 14.6
click at [447, 116] on div at bounding box center [447, 116] width 0 height 0
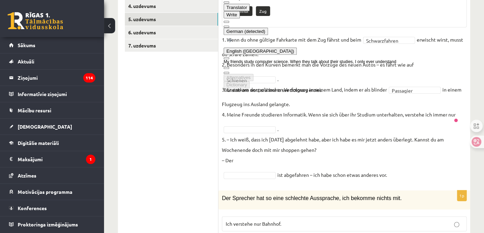
click at [362, 140] on p "5. – Ich weiß, dass ich gestern abgelehnt habe, aber ich habe es mir jetzt ande…" at bounding box center [344, 149] width 245 height 31
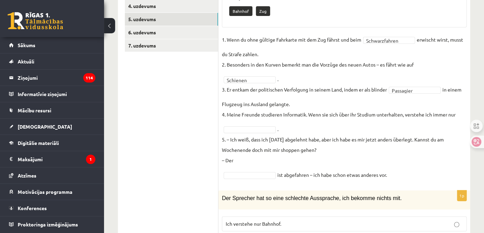
click at [231, 140] on p "5. – Ich weiß, dass ich gestern abgelehnt habe, aber ich habe es mir jetzt ande…" at bounding box center [344, 149] width 245 height 31
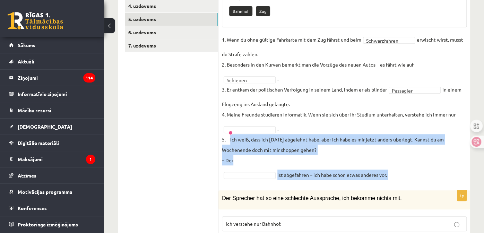
drag, startPoint x: 231, startPoint y: 140, endPoint x: 392, endPoint y: 173, distance: 164.7
click at [392, 173] on fieldset "**********" at bounding box center [344, 106] width 245 height 145
click at [438, 141] on div at bounding box center [438, 141] width 0 height 0
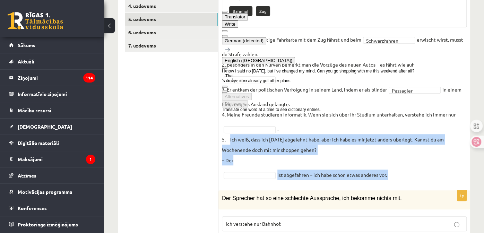
click at [403, 161] on p "5. – Ich weiß, dass ich gestern abgelehnt habe, aber ich habe es mir jetzt ande…" at bounding box center [344, 149] width 245 height 31
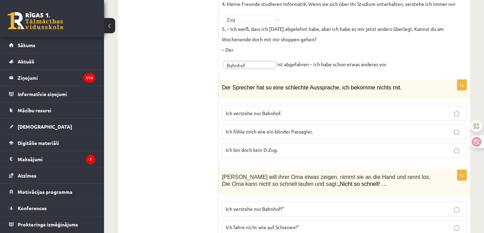
scroll to position [261, 0]
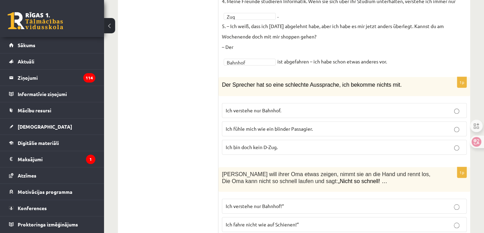
click at [265, 105] on label "Ich verstehe nur Bahnhof." at bounding box center [344, 110] width 245 height 15
drag, startPoint x: 265, startPoint y: 60, endPoint x: 251, endPoint y: 80, distance: 24.5
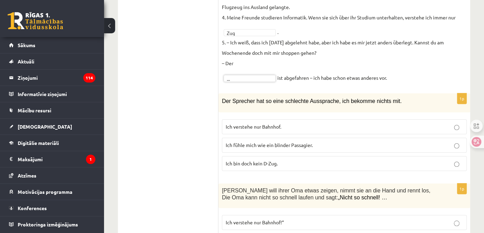
drag, startPoint x: 255, startPoint y: 49, endPoint x: 248, endPoint y: 33, distance: 17.5
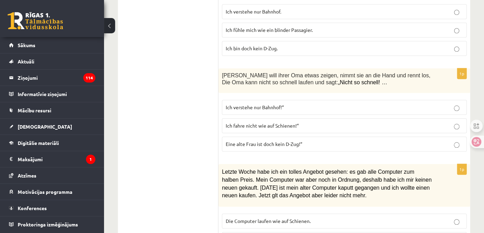
scroll to position [360, 0]
click at [275, 144] on span "Eine alte Frau ist doch kein D-Zug!“" at bounding box center [264, 143] width 77 height 6
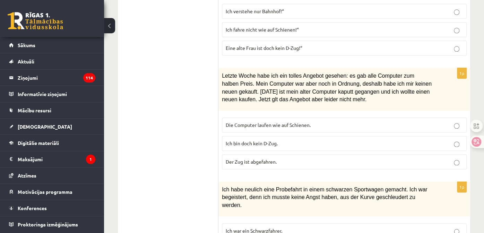
scroll to position [456, 0]
click at [244, 158] on span "Der Zug ist abgefahren." at bounding box center [251, 161] width 51 height 6
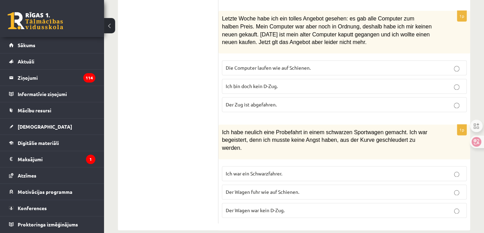
click at [258, 188] on span "Der Wagen fuhr wie auf Schienen." at bounding box center [262, 191] width 73 height 6
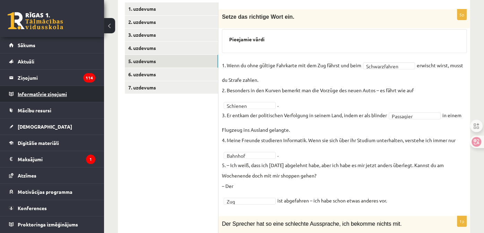
scroll to position [122, 0]
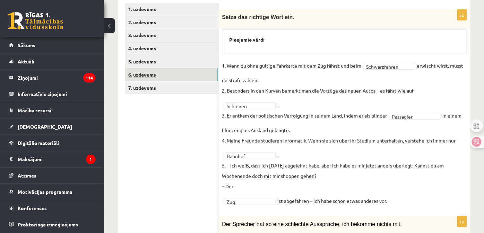
click at [133, 73] on link "6. uzdevums" at bounding box center [171, 74] width 93 height 13
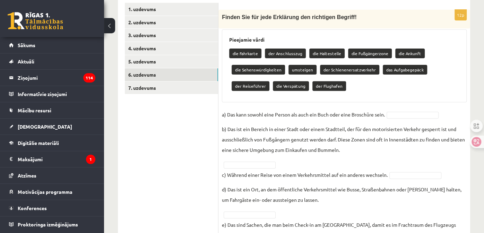
click at [231, 112] on p "a) Das kann sowohl eine Person als auch ein Buch oder eine Broschüre sein." at bounding box center [303, 114] width 163 height 10
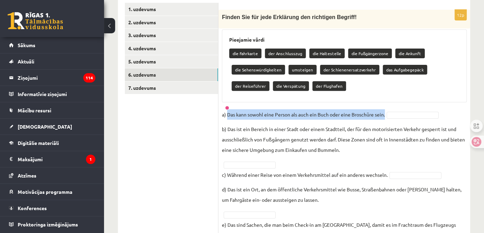
drag, startPoint x: 231, startPoint y: 112, endPoint x: 384, endPoint y: 110, distance: 152.8
click at [384, 110] on p "a) Das kann sowohl eine Person als auch ein Buch oder eine Broschüre sein." at bounding box center [303, 114] width 163 height 10
drag, startPoint x: 384, startPoint y: 110, endPoint x: 395, endPoint y: 121, distance: 15.4
click at [377, 117] on div at bounding box center [377, 117] width 0 height 0
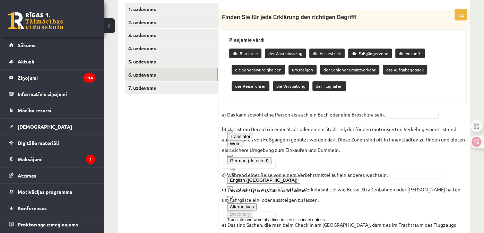
click at [369, 106] on div "12p Finden Sie für jede Erklärung den richtigen Begriff! Pieejamie vārdi die Fa…" at bounding box center [343, 226] width 251 height 433
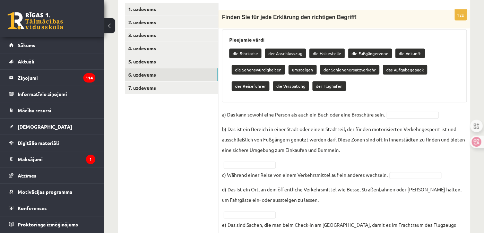
click at [231, 127] on p "b) Das ist ein Bereich in einer Stadt oder einem Stadtteil, der für den motoris…" at bounding box center [344, 139] width 245 height 31
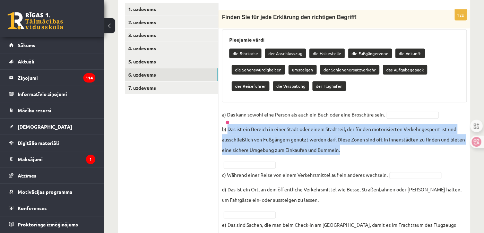
drag, startPoint x: 231, startPoint y: 127, endPoint x: 385, endPoint y: 153, distance: 156.4
click at [385, 153] on p "b) Das ist ein Bereich in einer Stadt oder einem Stadtteil, der für den motoris…" at bounding box center [344, 139] width 245 height 31
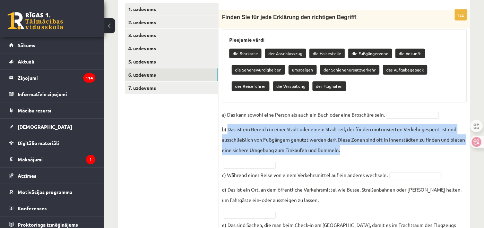
click at [456, 131] on div at bounding box center [456, 131] width 0 height 0
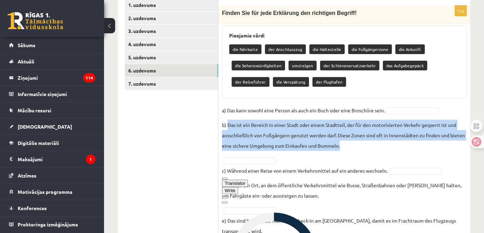
scroll to position [156, 0]
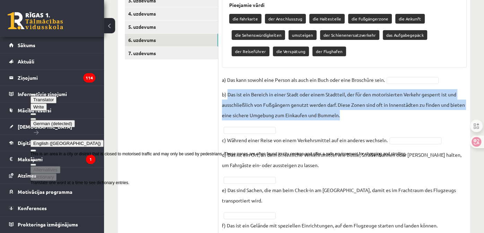
click at [272, 114] on p "b) Das ist ein Bereich in einer Stadt oder einem Stadtteil, der für den motoris…" at bounding box center [344, 104] width 245 height 31
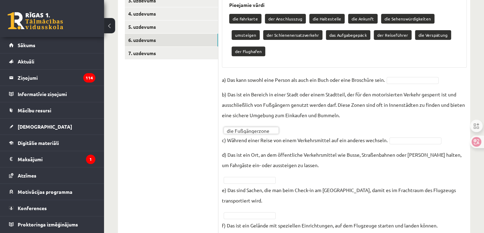
click at [240, 139] on p "c) Während einer Reise von einem Verkehrsmittel auf ein anderes wechseln." at bounding box center [305, 140] width 166 height 10
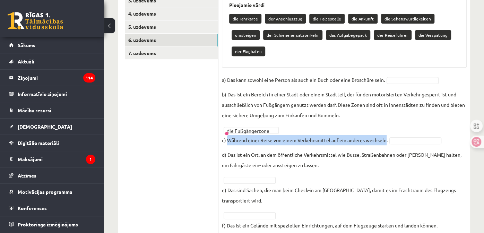
drag, startPoint x: 240, startPoint y: 139, endPoint x: 383, endPoint y: 143, distance: 142.4
click at [383, 143] on p "c) Während einer Reise von einem Verkehrsmittel auf ein anderes wechseln." at bounding box center [305, 140] width 166 height 10
drag, startPoint x: 383, startPoint y: 143, endPoint x: 392, endPoint y: 148, distance: 10.6
click at [377, 142] on div at bounding box center [377, 142] width 0 height 0
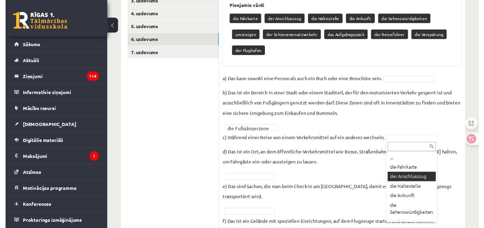
scroll to position [34, 0]
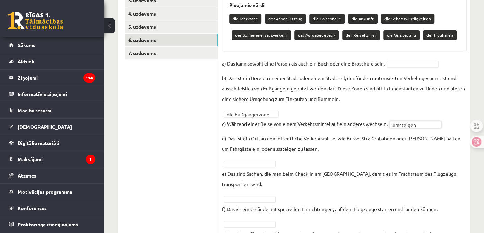
click at [230, 135] on p "d) Das ist ein Ort, an dem öffentliche Verkehrsmittel wie Busse, Straßenbahnen …" at bounding box center [344, 143] width 245 height 21
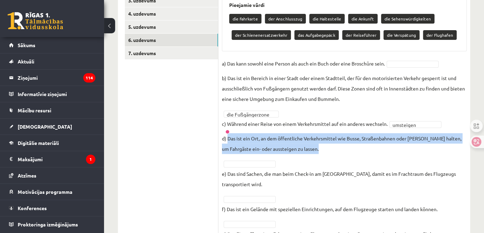
drag, startPoint x: 230, startPoint y: 135, endPoint x: 301, endPoint y: 151, distance: 72.3
click at [301, 151] on p "d) Das ist ein Ort, an dem öffentliche Verkehrsmittel wie Busse, Straßenbahnen …" at bounding box center [344, 143] width 245 height 21
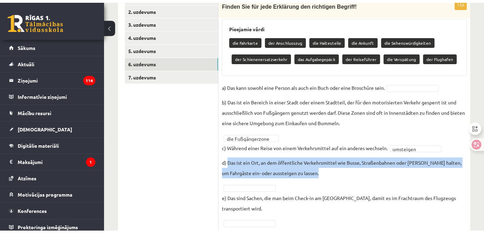
scroll to position [122, 0]
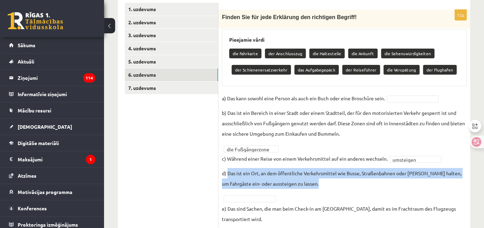
click at [457, 175] on div at bounding box center [457, 175] width 0 height 0
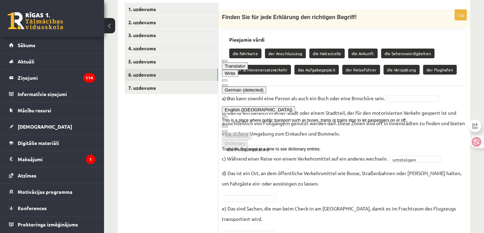
drag, startPoint x: 427, startPoint y: 122, endPoint x: 421, endPoint y: 132, distance: 11.2
click at [427, 122] on p "b) Das ist ein Bereich in einer Stadt oder einem Stadtteil, der für den motoris…" at bounding box center [344, 122] width 245 height 31
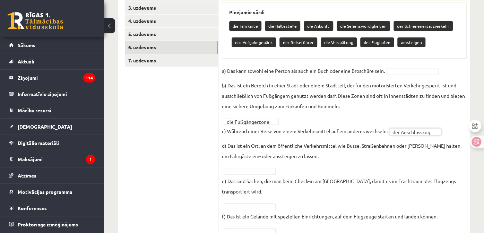
scroll to position [191, 0]
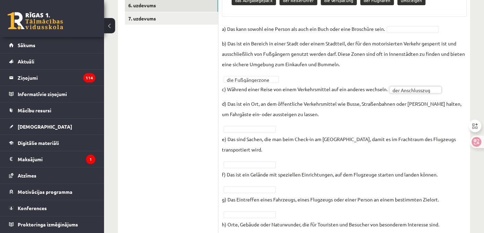
click at [231, 138] on p "e) Das sind Sachen, die man beim Check-in am Flughafen abgibt, damit es im Frac…" at bounding box center [344, 144] width 245 height 21
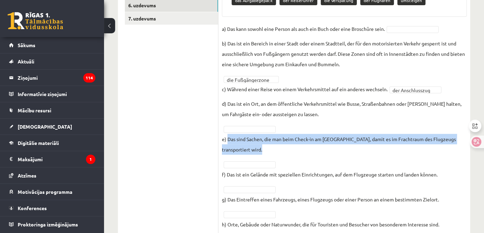
drag, startPoint x: 231, startPoint y: 138, endPoint x: 276, endPoint y: 151, distance: 46.2
click at [276, 151] on p "e) Das sind Sachen, die man beim Check-in am Flughafen abgibt, damit es im Frac…" at bounding box center [344, 144] width 245 height 21
click at [437, 141] on div at bounding box center [437, 141] width 0 height 0
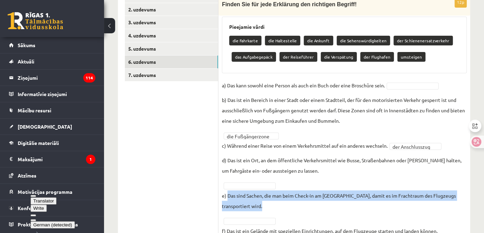
scroll to position [122, 0]
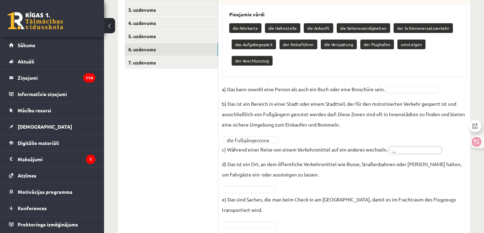
scroll to position [156, 0]
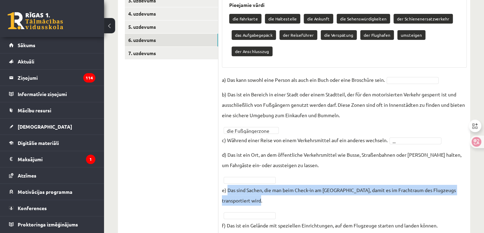
drag, startPoint x: 264, startPoint y: 203, endPoint x: 228, endPoint y: 191, distance: 38.9
click at [228, 191] on p "e) Das sind Sachen, die man beim Check-in am Flughafen abgibt, damit es im Frac…" at bounding box center [344, 195] width 245 height 21
click at [227, 176] on div at bounding box center [227, 176] width 0 height 0
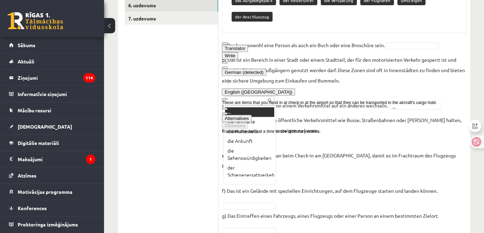
scroll to position [3, 0]
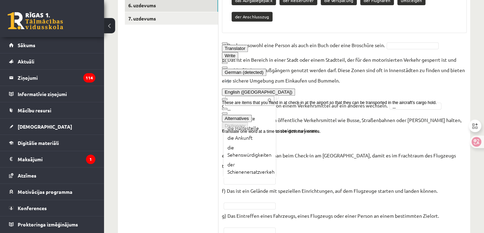
click at [227, 67] on button at bounding box center [225, 68] width 6 height 2
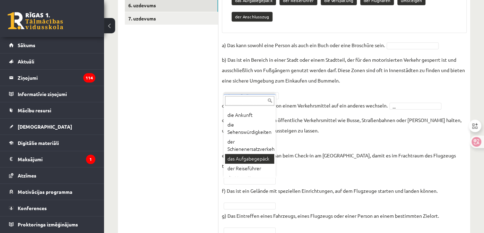
scroll to position [38, 0]
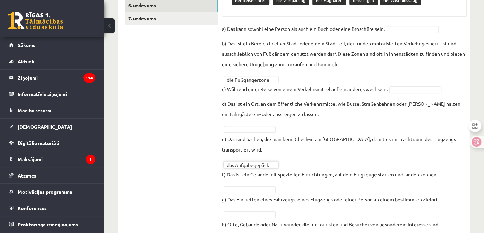
click at [209, 148] on ul "1. uzdevums 2. uzdevums 3. uzdevums 4. uzdevums 5. uzdevums 6. uzdevums 7. uzde…" at bounding box center [172, 145] width 94 height 424
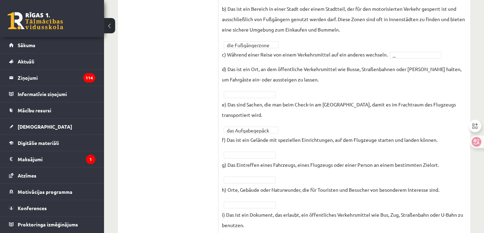
click at [228, 140] on p "f) Das ist ein Gelände mit speziellen Einrichtungen, auf dem Flugzeuge starten …" at bounding box center [329, 139] width 215 height 10
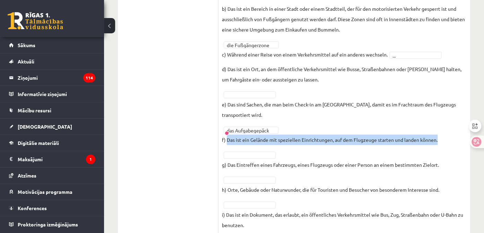
drag, startPoint x: 228, startPoint y: 140, endPoint x: 452, endPoint y: 143, distance: 223.5
click at [452, 143] on fieldset "**********" at bounding box center [344, 154] width 245 height 330
drag, startPoint x: 452, startPoint y: 143, endPoint x: 444, endPoint y: 148, distance: 8.6
click at [428, 142] on div at bounding box center [428, 142] width 0 height 0
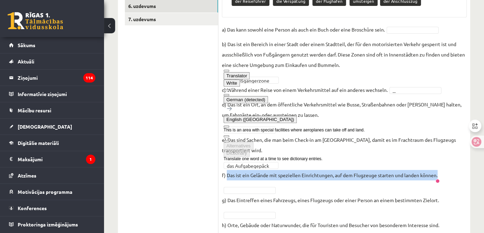
scroll to position [191, 0]
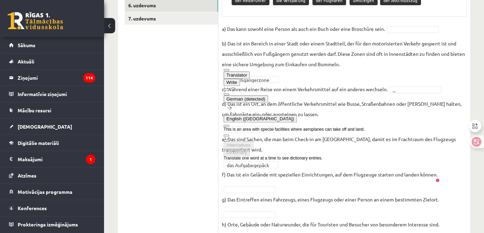
click at [255, 196] on p "g) Das Eintreffen eines Fahrzeugs, eines Flugzeugs oder einer Person an einem b…" at bounding box center [330, 199] width 217 height 10
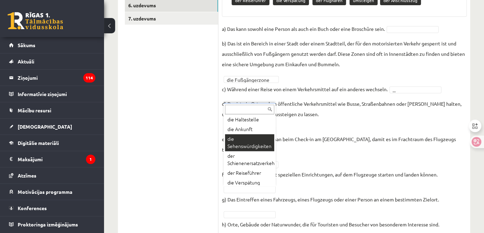
scroll to position [38, 0]
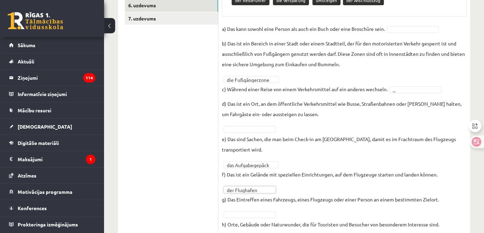
click at [320, 160] on fieldset "**********" at bounding box center [344, 189] width 245 height 330
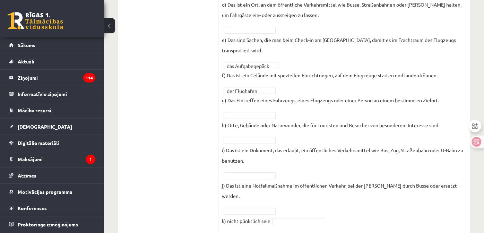
scroll to position [295, 0]
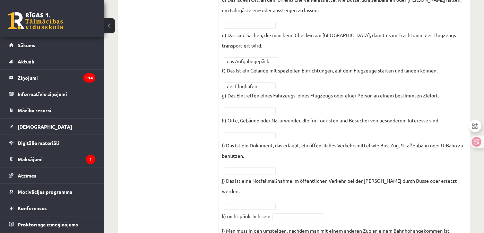
click at [230, 92] on p "g) Das Eintreffen eines Fahrzeugs, eines Flugzeugs oder einer Person an einem b…" at bounding box center [330, 95] width 217 height 10
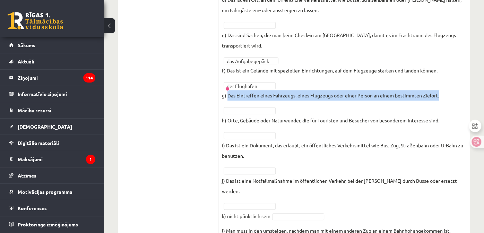
drag, startPoint x: 230, startPoint y: 92, endPoint x: 464, endPoint y: 97, distance: 233.5
click at [464, 97] on fieldset "**********" at bounding box center [344, 85] width 245 height 330
drag, startPoint x: 464, startPoint y: 97, endPoint x: 449, endPoint y: 106, distance: 17.4
click at [430, 97] on div at bounding box center [430, 97] width 0 height 0
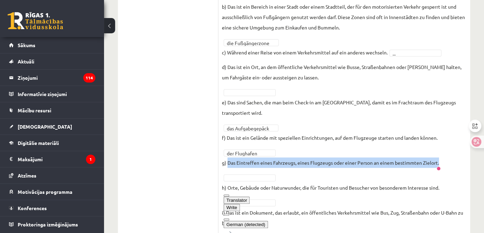
scroll to position [260, 0]
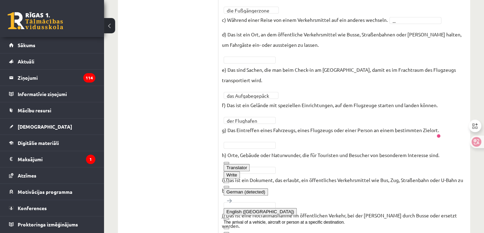
click at [409, 105] on p "f) Das ist ein Gelände mit speziellen Einrichtungen, auf dem Flugzeuge starten …" at bounding box center [329, 105] width 215 height 10
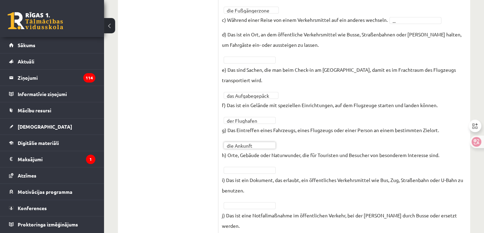
click at [310, 153] on p "h) Orte, Gebäude oder Naturwunder, die für Touristen und Besucher von besondere…" at bounding box center [330, 155] width 217 height 10
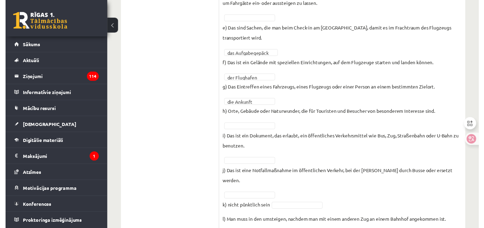
scroll to position [326, 0]
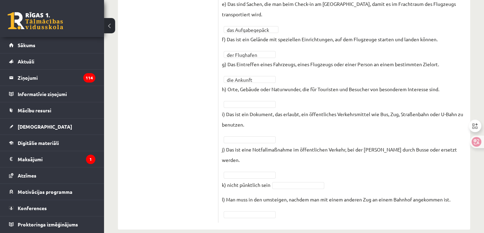
click at [232, 87] on p "h) Orte, Gebäude oder Naturwunder, die für Touristen und Besucher von besondere…" at bounding box center [330, 89] width 217 height 10
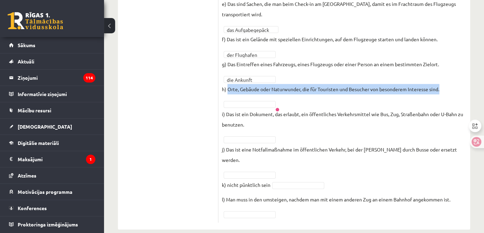
drag, startPoint x: 232, startPoint y: 87, endPoint x: 449, endPoint y: 91, distance: 217.2
click at [449, 91] on fieldset "**********" at bounding box center [344, 53] width 245 height 330
drag, startPoint x: 449, startPoint y: 91, endPoint x: 451, endPoint y: 99, distance: 8.1
click at [433, 91] on div at bounding box center [433, 91] width 0 height 0
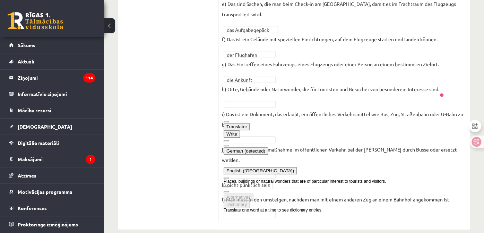
click at [448, 99] on fieldset "**********" at bounding box center [344, 53] width 245 height 330
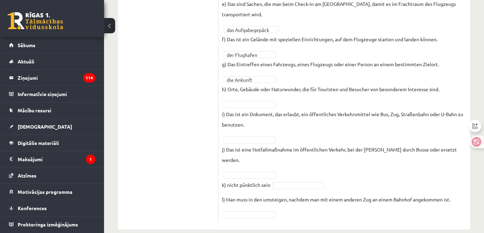
click at [229, 112] on p "i) Das ist ein Dokument, das erlaubt, ein öffentliches Verkehrsmittel wie Bus, …" at bounding box center [344, 119] width 245 height 21
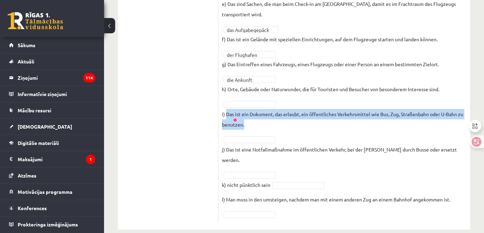
drag, startPoint x: 229, startPoint y: 112, endPoint x: 250, endPoint y: 121, distance: 22.3
click at [250, 121] on p "i) Das ist ein Dokument, das erlaubt, ein öffentliches Verkehrsmittel wie Bus, …" at bounding box center [344, 119] width 245 height 21
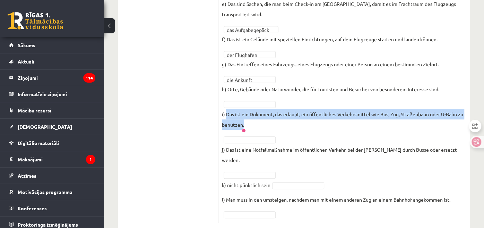
scroll to position [291, 0]
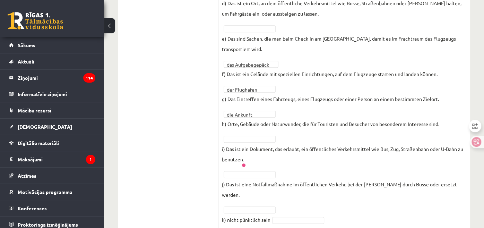
click at [471, 155] on div at bounding box center [471, 145] width 24 height 59
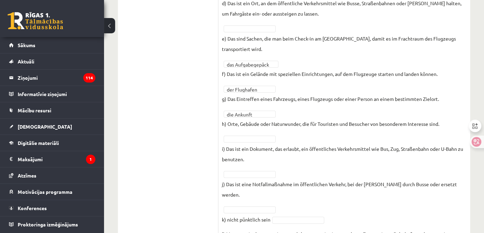
click at [230, 147] on p "i) Das ist ein Dokument, das erlaubt, ein öffentliches Verkehrsmittel wie Bus, …" at bounding box center [344, 153] width 245 height 21
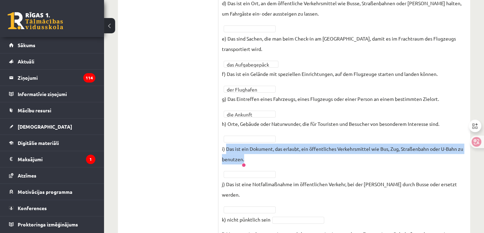
drag, startPoint x: 230, startPoint y: 147, endPoint x: 258, endPoint y: 157, distance: 29.4
click at [258, 157] on p "i) Das ist ein Dokument, das erlaubt, ein öffentliches Verkehrsmittel wie Bus, …" at bounding box center [344, 153] width 245 height 21
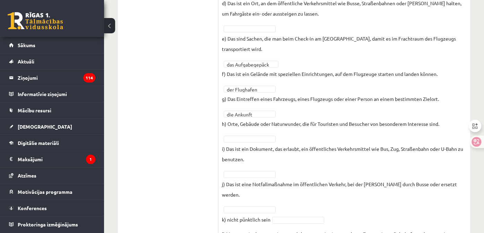
click at [474, 157] on div at bounding box center [471, 145] width 24 height 59
click at [229, 148] on p "i) Das ist ein Dokument, das erlaubt, ein öffentliches Verkehrsmittel wie Bus, …" at bounding box center [344, 153] width 245 height 21
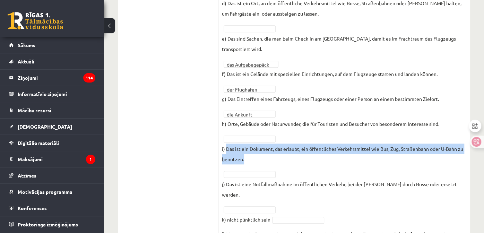
drag, startPoint x: 229, startPoint y: 148, endPoint x: 262, endPoint y: 158, distance: 34.3
click at [262, 158] on p "i) Das ist ein Dokument, das erlaubt, ein öffentliches Verkehrsmittel wie Bus, …" at bounding box center [344, 153] width 245 height 21
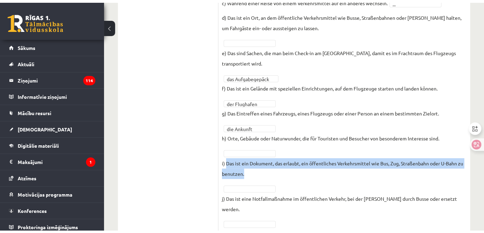
scroll to position [257, 0]
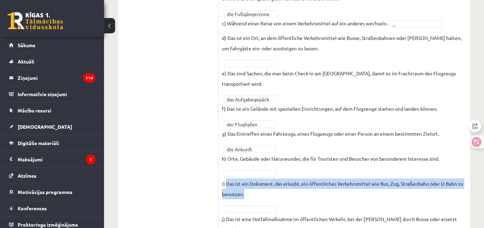
click at [455, 185] on div at bounding box center [455, 185] width 0 height 0
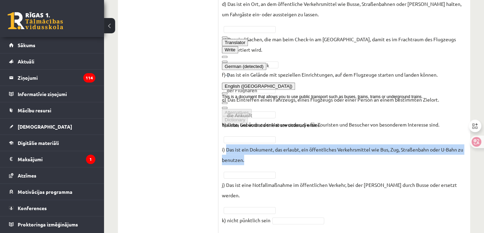
scroll to position [291, 0]
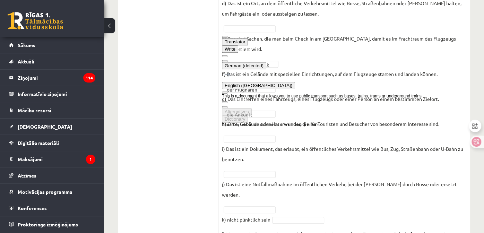
click at [233, 177] on fieldset "**********" at bounding box center [344, 88] width 245 height 330
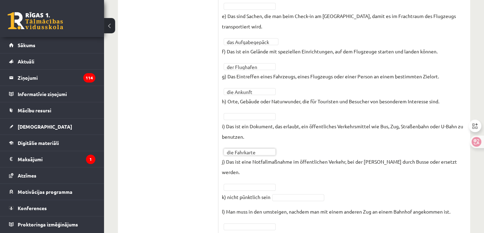
scroll to position [326, 0]
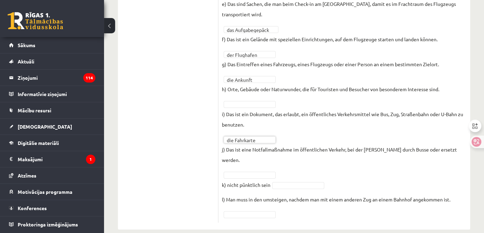
click at [227, 148] on p "j) Das ist eine Notfallmaßnahme im öffentlichen Verkehr, bei der Züge durch Bus…" at bounding box center [344, 154] width 245 height 21
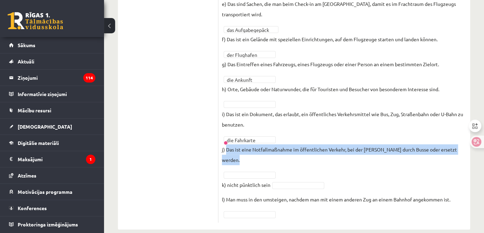
drag, startPoint x: 227, startPoint y: 148, endPoint x: 451, endPoint y: 148, distance: 224.1
click at [451, 148] on fieldset "**********" at bounding box center [344, 53] width 245 height 330
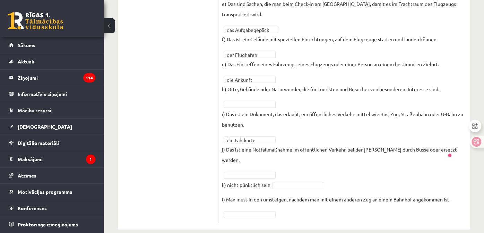
drag, startPoint x: 451, startPoint y: 148, endPoint x: 461, endPoint y: 157, distance: 13.5
click at [461, 157] on div at bounding box center [471, 145] width 24 height 59
click at [228, 145] on p "j) Das ist eine Notfallmaßnahme im öffentlichen Verkehr, bei der Züge durch Bus…" at bounding box center [344, 154] width 245 height 21
click at [229, 147] on p "j) Das ist eine Notfallmaßnahme im öffentlichen Verkehr, bei der Züge durch Bus…" at bounding box center [344, 154] width 245 height 21
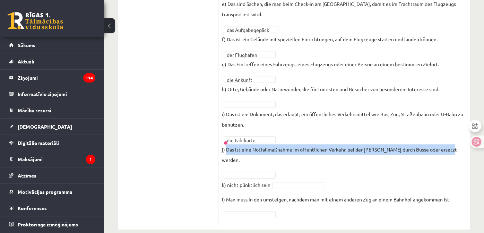
drag, startPoint x: 229, startPoint y: 147, endPoint x: 448, endPoint y: 146, distance: 218.6
click at [448, 146] on p "j) Das ist eine Notfallmaßnahme im öffentlichen Verkehr, bei der Züge durch Bus…" at bounding box center [344, 154] width 245 height 21
click at [441, 152] on div at bounding box center [441, 152] width 0 height 0
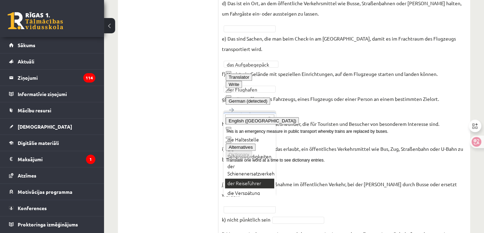
scroll to position [0, 0]
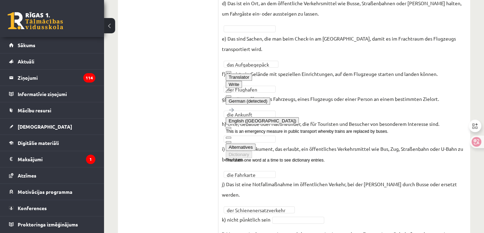
click at [335, 195] on fieldset "**********" at bounding box center [344, 88] width 245 height 330
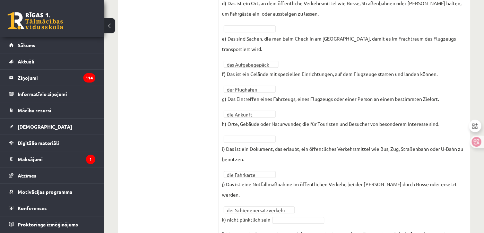
scroll to position [326, 0]
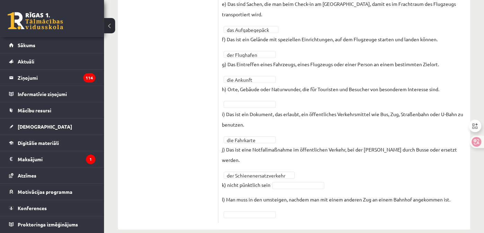
click at [232, 194] on p "l) Man muss in den umsteigen, nachdem man mit einem anderen Zug an einem Bahnho…" at bounding box center [336, 199] width 228 height 10
drag, startPoint x: 232, startPoint y: 188, endPoint x: 339, endPoint y: 191, distance: 106.7
click at [341, 194] on p "l) Man muss in den umsteigen, nachdem man mit einem anderen Zug an einem Bahnho…" at bounding box center [336, 199] width 228 height 10
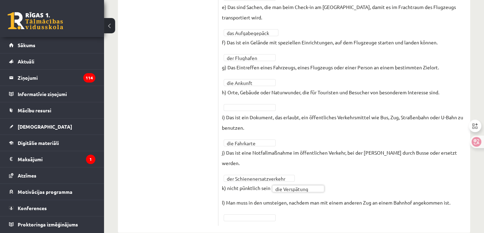
scroll to position [310, 0]
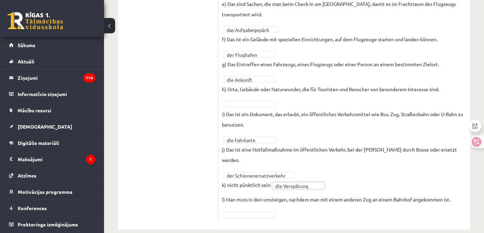
click at [232, 194] on p "l) Man muss in den umsteigen, nachdem man mit einem anderen Zug an einem Bahnho…" at bounding box center [336, 199] width 228 height 10
click at [231, 194] on p "l) Man muss in den umsteigen, nachdem man mit einem anderen Zug an einem Bahnho…" at bounding box center [336, 199] width 228 height 10
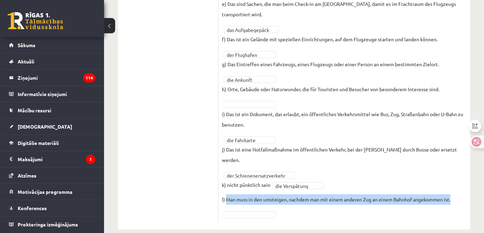
drag, startPoint x: 231, startPoint y: 187, endPoint x: 460, endPoint y: 187, distance: 229.0
click at [460, 187] on fieldset "**********" at bounding box center [344, 53] width 245 height 330
click at [442, 191] on div at bounding box center [442, 191] width 0 height 0
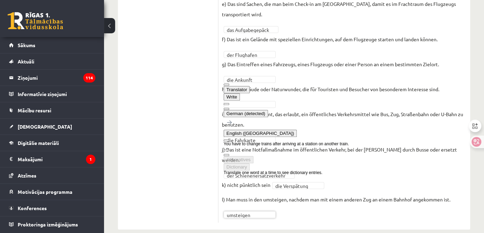
click at [356, 204] on fieldset "**********" at bounding box center [344, 53] width 245 height 330
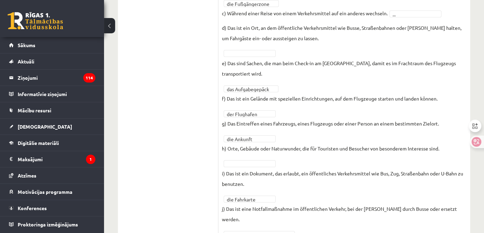
scroll to position [240, 0]
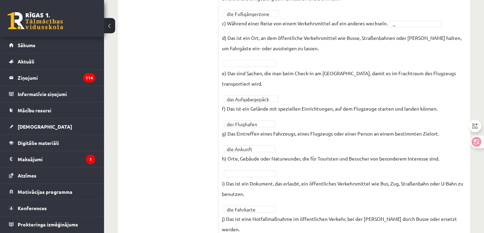
click at [229, 156] on p "h) Orte, Gebäude oder Naturwunder, die für Touristen und Besucher von besondere…" at bounding box center [330, 158] width 217 height 10
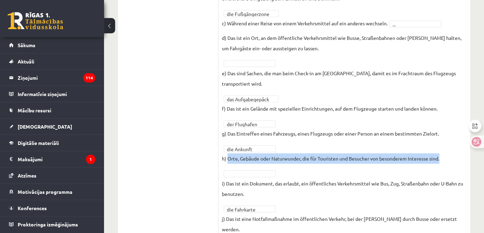
drag, startPoint x: 229, startPoint y: 156, endPoint x: 454, endPoint y: 155, distance: 225.2
click at [454, 155] on fieldset "**********" at bounding box center [344, 123] width 245 height 330
click at [433, 160] on div at bounding box center [433, 160] width 0 height 0
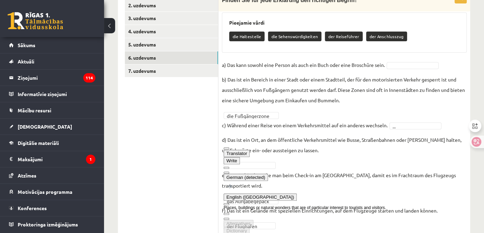
scroll to position [136, 0]
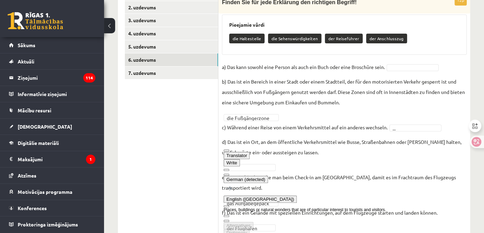
click at [381, 78] on p "b) Das ist ein Bereich in einer Stadt oder einem Stadtteil, der für den motoris…" at bounding box center [344, 91] width 245 height 31
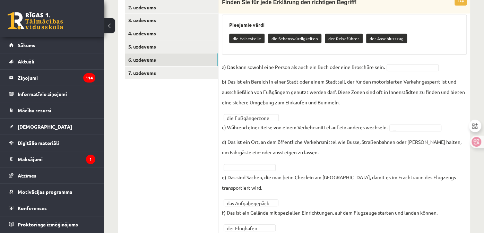
click at [381, 68] on p "a) Das kann sowohl eine Person als auch ein Buch oder eine Broschüre sein." at bounding box center [303, 67] width 163 height 10
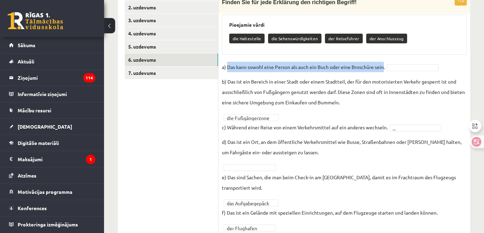
drag, startPoint x: 381, startPoint y: 68, endPoint x: 230, endPoint y: 68, distance: 151.0
click at [230, 68] on p "a) Das kann sowohl eine Person als auch ein Buch oder eine Broschüre sein." at bounding box center [303, 67] width 163 height 10
click at [375, 69] on div at bounding box center [375, 69] width 0 height 0
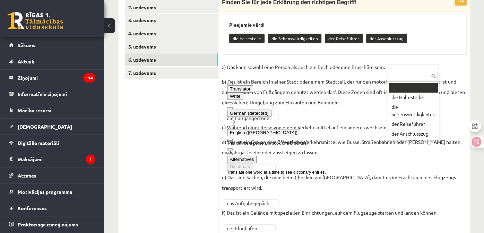
click at [232, 107] on button at bounding box center [230, 108] width 6 height 2
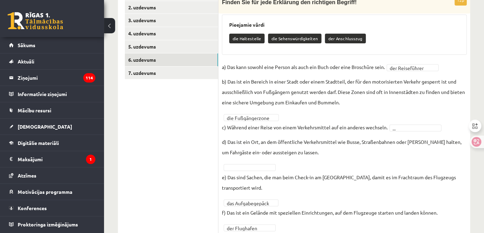
click at [369, 91] on p "b) Das ist ein Bereich in einer Stadt oder einem Stadtteil, der für den motoris…" at bounding box center [344, 91] width 245 height 31
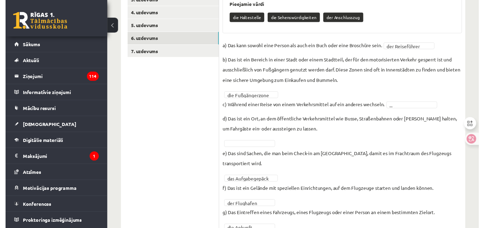
scroll to position [171, 0]
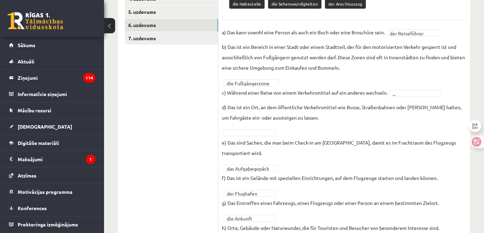
click at [231, 105] on p "d) Das ist ein Ort, an dem öffentliche Verkehrsmittel wie Busse, Straßenbahnen …" at bounding box center [344, 112] width 245 height 21
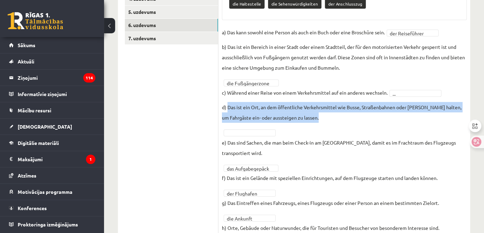
drag, startPoint x: 231, startPoint y: 105, endPoint x: 306, endPoint y: 117, distance: 75.7
click at [306, 117] on p "d) Das ist ein Ort, an dem öffentliche Verkehrsmittel wie Busse, Straßenbahnen …" at bounding box center [344, 112] width 245 height 21
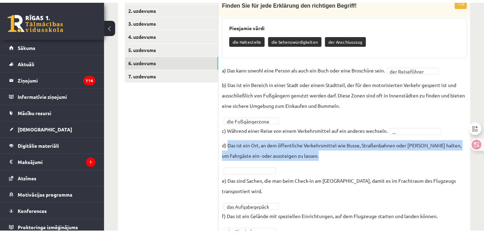
scroll to position [102, 0]
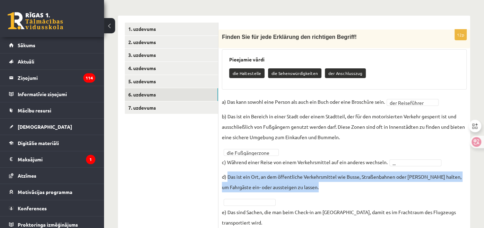
click at [457, 178] on div at bounding box center [457, 178] width 0 height 0
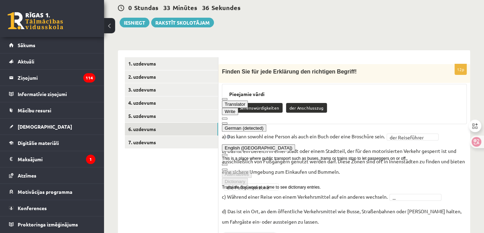
scroll to position [70, 0]
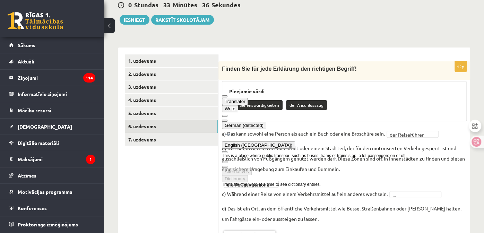
click at [323, 208] on p "d) Das ist ein Ort, an dem öffentliche Verkehrsmittel wie Busse, Straßenbahnen …" at bounding box center [344, 213] width 245 height 21
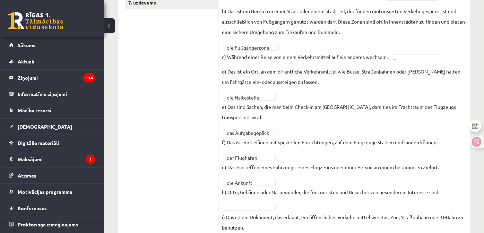
scroll to position [209, 0]
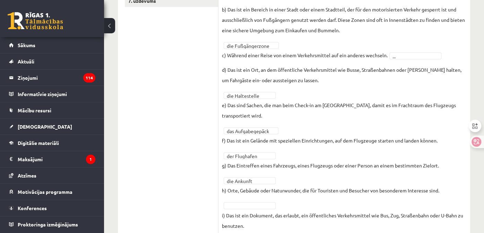
click at [232, 188] on p "h) Orte, Gebäude oder Naturwunder, die für Touristen und Besucher von besondere…" at bounding box center [330, 190] width 217 height 10
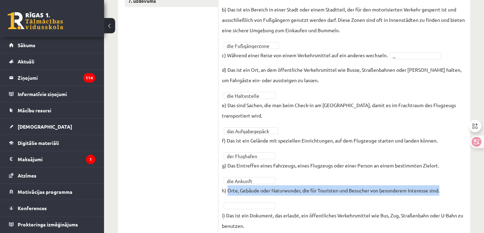
drag, startPoint x: 232, startPoint y: 188, endPoint x: 440, endPoint y: 191, distance: 207.9
click at [439, 191] on p "h) Orte, Gebäude oder Naturwunder, die für Touristen und Besucher von besondere…" at bounding box center [330, 190] width 217 height 10
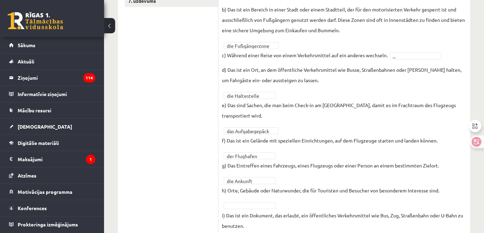
click at [288, 204] on fieldset "**********" at bounding box center [344, 155] width 245 height 330
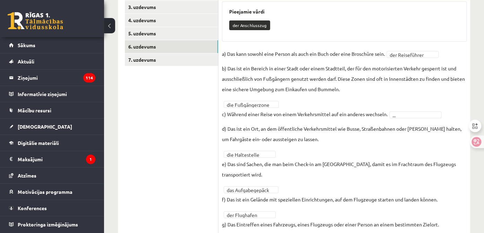
scroll to position [139, 0]
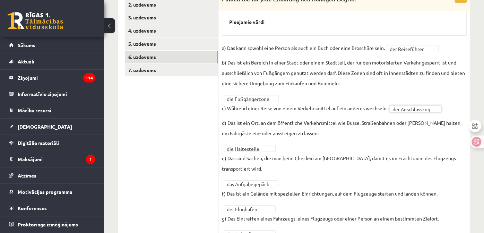
click at [352, 121] on p "d) Das ist ein Ort, an dem öffentliche Verkehrsmittel wie Busse, Straßenbahnen …" at bounding box center [344, 127] width 245 height 21
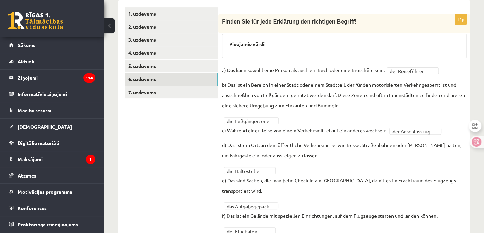
scroll to position [105, 0]
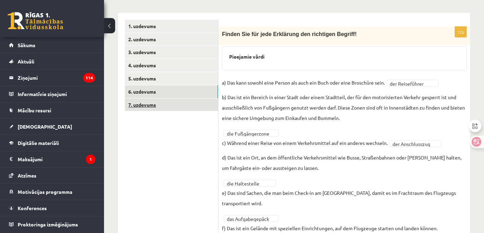
click at [204, 108] on link "7. uzdevums" at bounding box center [171, 104] width 93 height 13
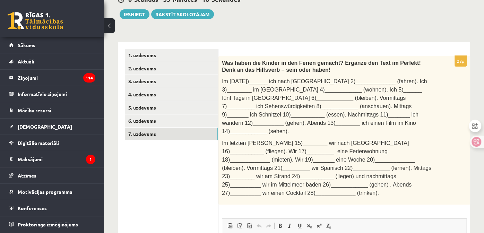
scroll to position [70, 0]
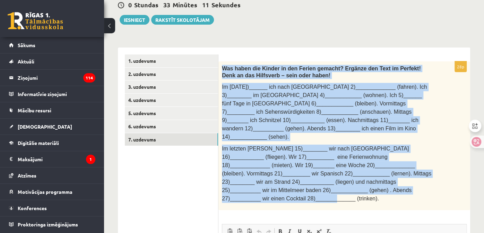
drag, startPoint x: 372, startPoint y: 179, endPoint x: 223, endPoint y: 62, distance: 189.2
click at [223, 62] on div "Was haben die Kinder in den Ferien gemacht? Ergänze den Text im Perfekt! Denk a…" at bounding box center [343, 135] width 251 height 149
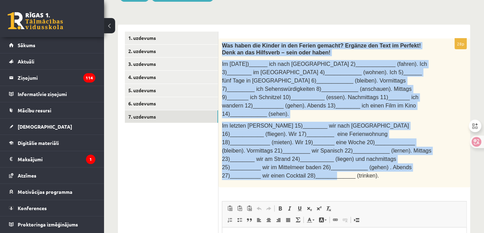
scroll to position [105, 0]
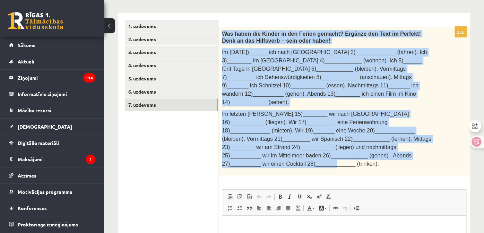
click at [328, 96] on p "Im Juli 1)______ ich nach Wien 2)_____________ (fahren). Ich 3)________ im Hote…" at bounding box center [327, 77] width 210 height 58
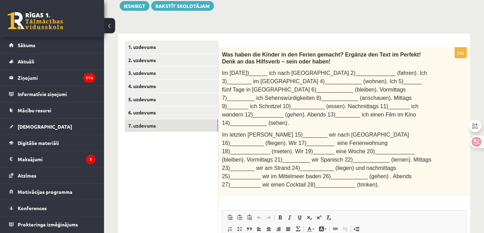
scroll to position [70, 0]
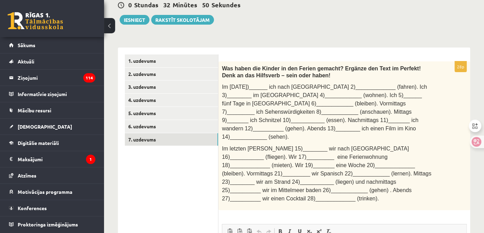
click at [308, 157] on span "Im letzten Sommer 15)________ wir nach Spanien 16)___________ (fliegen). Wir 17…" at bounding box center [326, 173] width 209 height 56
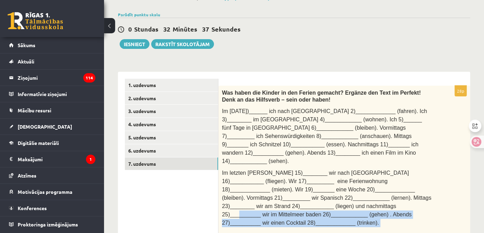
drag, startPoint x: 301, startPoint y: 250, endPoint x: 227, endPoint y: 250, distance: 74.5
click at [227, 187] on html "0 Dāvanas 2301 mP 443 xp Guntars Driņķis Sākums Aktuāli Kā mācīties eSKOLĀ Kont…" at bounding box center [242, 70] width 484 height 233
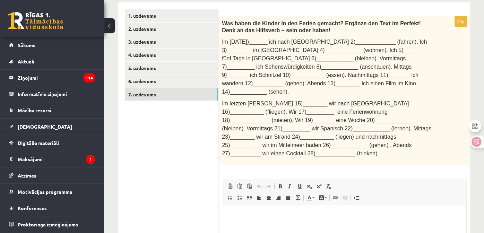
click at [376, 110] on span "Im letzten Sommer 15)________ wir nach Spanien 16)___________ (fliegen). Wir 17…" at bounding box center [326, 128] width 209 height 56
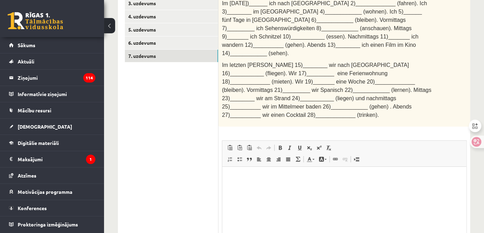
scroll to position [209, 0]
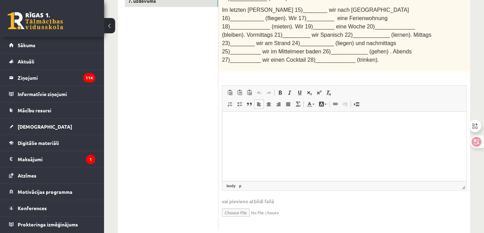
click at [306, 133] on html at bounding box center [344, 122] width 244 height 21
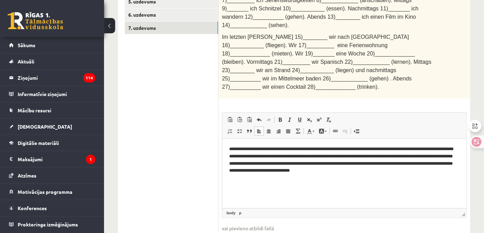
scroll to position [139, 0]
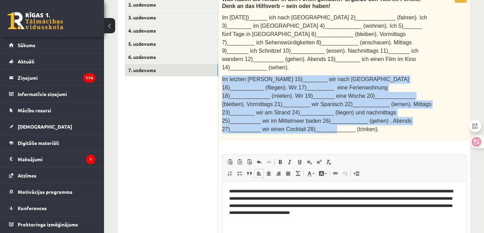
drag, startPoint x: 365, startPoint y: 109, endPoint x: 221, endPoint y: 69, distance: 149.2
click at [222, 75] on p "Im letzten Sommer 15)________ wir nach Spanien 16)___________ (fliegen). Wir 17…" at bounding box center [327, 104] width 210 height 58
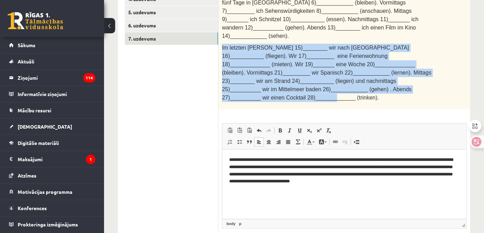
scroll to position [209, 0]
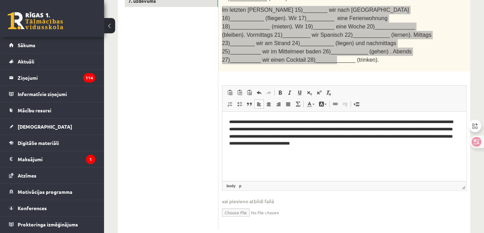
click at [327, 161] on html "**********" at bounding box center [344, 137] width 244 height 50
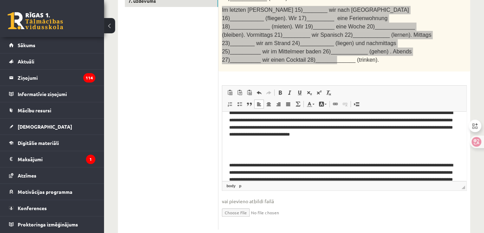
scroll to position [0, 0]
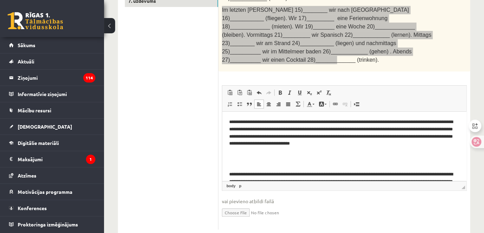
click at [320, 157] on body "**********" at bounding box center [344, 162] width 230 height 88
click at [320, 153] on p "**********" at bounding box center [341, 136] width 225 height 36
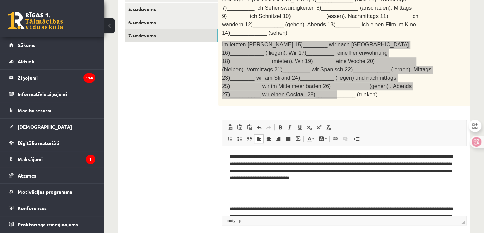
scroll to position [105, 0]
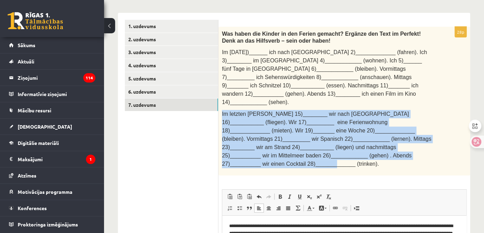
click at [359, 111] on span "Im letzten Sommer 15)________ wir nach Spanien 16)___________ (fliegen). Wir 17…" at bounding box center [326, 139] width 209 height 56
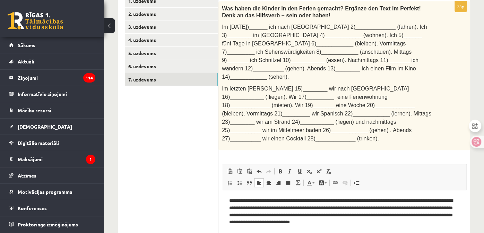
scroll to position [174, 0]
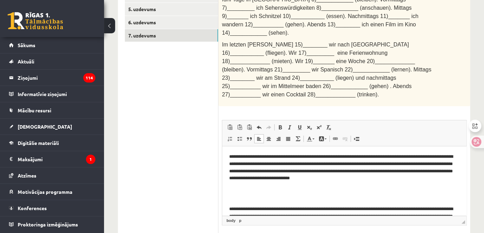
drag, startPoint x: 263, startPoint y: 159, endPoint x: 271, endPoint y: 158, distance: 8.0
click at [263, 159] on p "**********" at bounding box center [341, 171] width 225 height 36
click at [310, 155] on p "**********" at bounding box center [341, 171] width 225 height 36
click at [344, 156] on p "**********" at bounding box center [341, 171] width 225 height 36
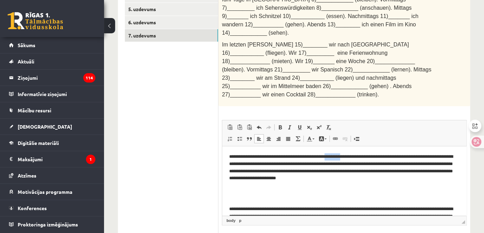
click at [344, 156] on p "**********" at bounding box center [341, 171] width 225 height 36
click at [394, 158] on p "**********" at bounding box center [341, 171] width 225 height 36
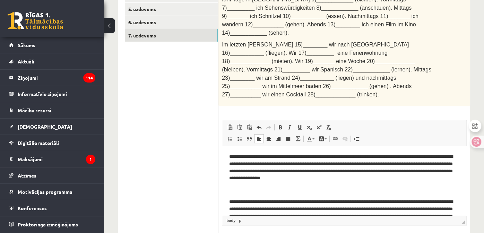
click at [288, 162] on p "**********" at bounding box center [341, 167] width 225 height 29
click at [437, 156] on p "**********" at bounding box center [341, 167] width 225 height 29
click at [416, 165] on p "**********" at bounding box center [341, 167] width 225 height 29
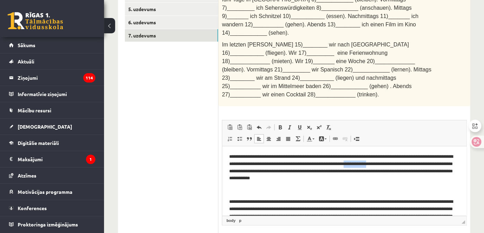
click at [416, 165] on p "**********" at bounding box center [341, 167] width 225 height 29
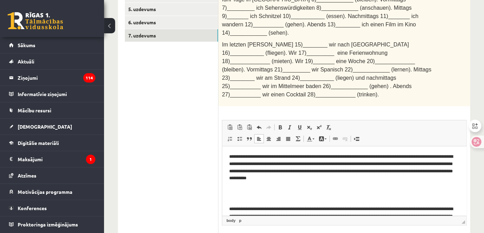
click at [315, 164] on p "**********" at bounding box center [341, 171] width 225 height 36
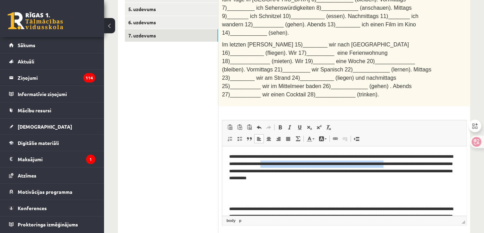
drag, startPoint x: 315, startPoint y: 164, endPoint x: 285, endPoint y: 171, distance: 30.2
click at [285, 171] on p "**********" at bounding box center [341, 171] width 225 height 36
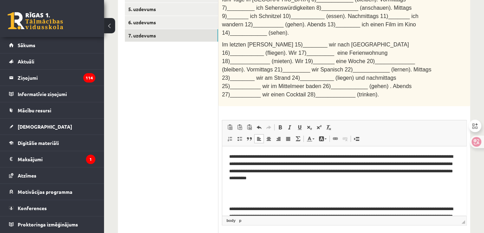
click at [374, 194] on p "Editor, wiswyg-editor-user-answer-47433898869220" at bounding box center [344, 197] width 230 height 7
click at [309, 164] on p "**********" at bounding box center [341, 171] width 225 height 36
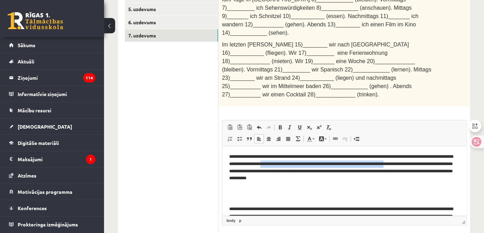
drag, startPoint x: 309, startPoint y: 164, endPoint x: 285, endPoint y: 171, distance: 24.5
click at [285, 171] on p "**********" at bounding box center [341, 171] width 225 height 36
click at [334, 164] on p "**********" at bounding box center [341, 171] width 225 height 36
click at [348, 165] on p "**********" at bounding box center [341, 171] width 225 height 36
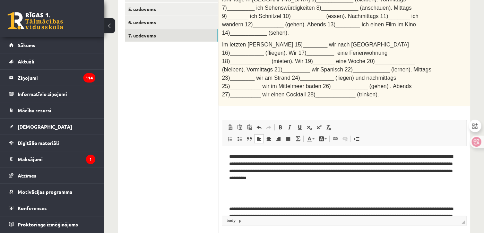
click at [340, 183] on p "**********" at bounding box center [341, 171] width 225 height 36
click at [341, 167] on p "**********" at bounding box center [341, 171] width 225 height 36
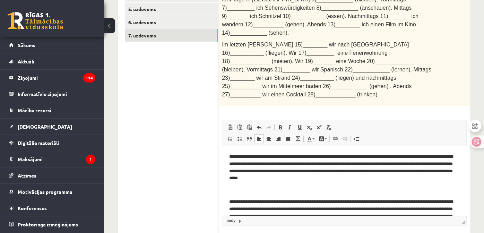
click at [257, 172] on p "**********" at bounding box center [341, 167] width 225 height 29
click at [307, 168] on p "**********" at bounding box center [341, 167] width 225 height 29
click at [372, 173] on p "**********" at bounding box center [341, 167] width 225 height 29
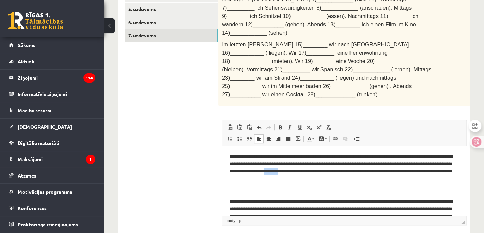
click at [372, 173] on p "**********" at bounding box center [341, 167] width 225 height 29
click at [260, 177] on p "**********" at bounding box center [341, 167] width 225 height 29
click at [338, 182] on p "**********" at bounding box center [341, 167] width 225 height 29
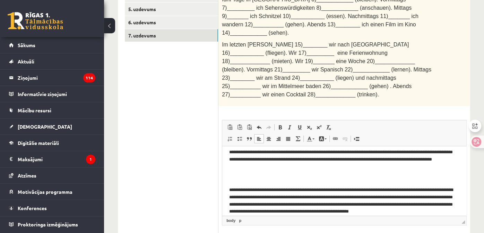
scroll to position [25, 0]
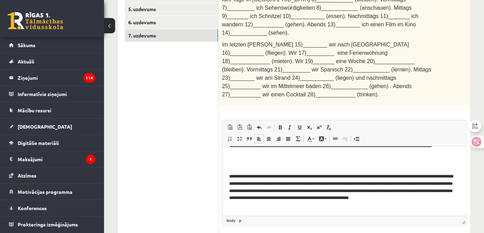
click at [291, 42] on span "Im letzten Sommer 15)________ wir nach Spanien 16)___________ (fliegen). Wir 17…" at bounding box center [326, 70] width 209 height 56
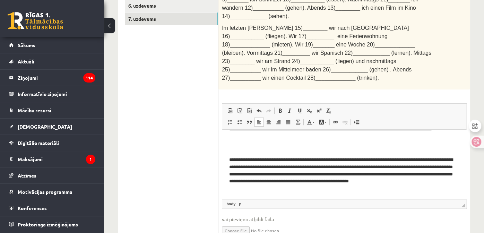
scroll to position [209, 0]
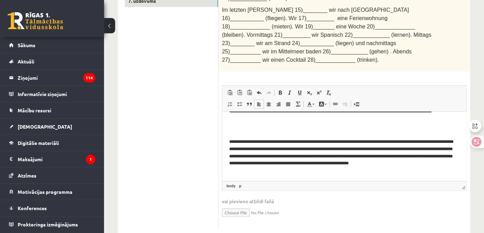
click at [346, 138] on p "**********" at bounding box center [341, 156] width 225 height 36
click at [286, 148] on p "**********" at bounding box center [341, 156] width 225 height 36
click at [384, 148] on p "**********" at bounding box center [341, 156] width 225 height 36
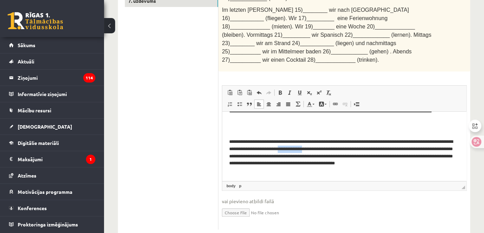
click at [384, 148] on p "**********" at bounding box center [341, 156] width 225 height 36
click at [314, 157] on p "**********" at bounding box center [341, 156] width 225 height 36
click at [424, 157] on p "**********" at bounding box center [341, 156] width 225 height 36
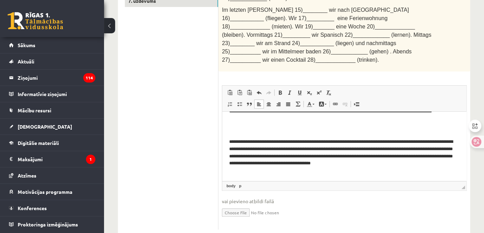
click at [285, 148] on p "**********" at bounding box center [341, 156] width 225 height 36
click at [309, 155] on p "**********" at bounding box center [341, 156] width 225 height 36
click at [414, 156] on p "**********" at bounding box center [341, 156] width 225 height 36
click at [352, 164] on p "**********" at bounding box center [341, 156] width 225 height 36
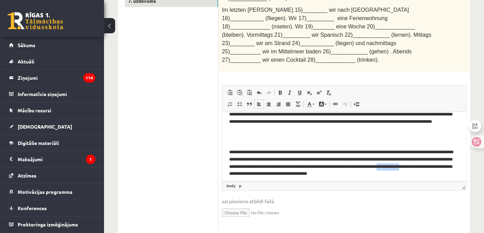
scroll to position [25, 0]
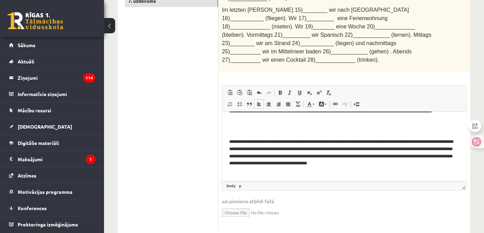
click at [291, 171] on p "**********" at bounding box center [341, 156] width 225 height 36
click at [406, 141] on p "**********" at bounding box center [341, 156] width 225 height 36
click at [398, 142] on p "**********" at bounding box center [341, 156] width 225 height 36
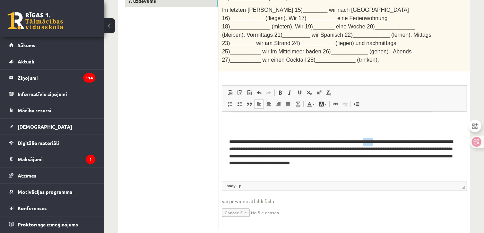
click at [398, 142] on p "**********" at bounding box center [341, 156] width 225 height 36
click at [287, 143] on p "**********" at bounding box center [341, 156] width 225 height 36
click at [301, 149] on p "**********" at bounding box center [341, 156] width 225 height 36
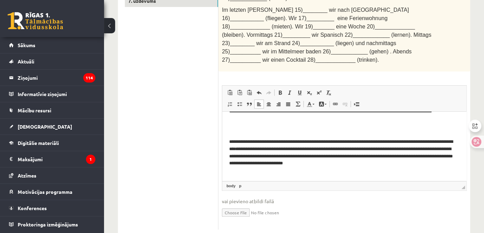
click at [410, 148] on p "**********" at bounding box center [341, 156] width 225 height 36
click at [302, 155] on p "**********" at bounding box center [341, 156] width 225 height 36
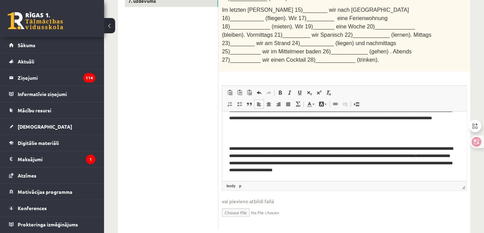
scroll to position [18, 0]
click at [417, 163] on p "**********" at bounding box center [341, 159] width 225 height 29
click at [351, 171] on p "**********" at bounding box center [341, 159] width 225 height 29
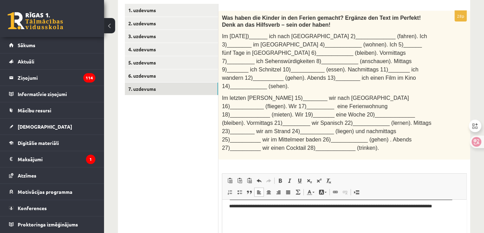
scroll to position [1, 0]
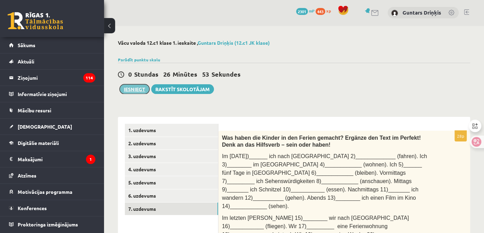
click at [141, 87] on button "Iesniegt" at bounding box center [135, 89] width 30 height 10
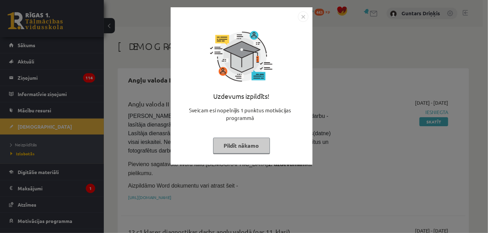
click at [306, 16] on img "Close" at bounding box center [303, 16] width 10 height 10
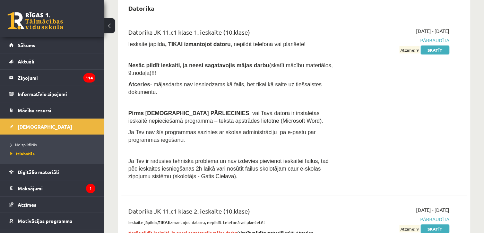
scroll to position [312, 0]
